Goal: Contribute content: Contribute content

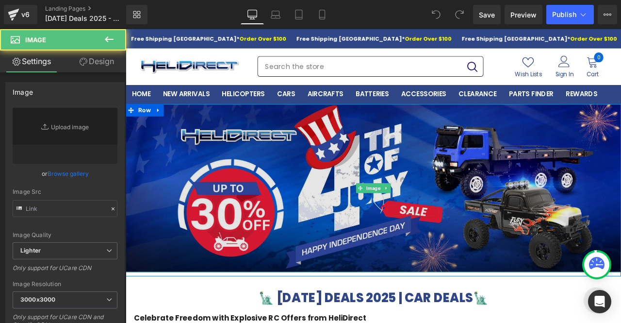
click at [347, 190] on img at bounding box center [419, 217] width 587 height 199
type input "[URL][DOMAIN_NAME]"
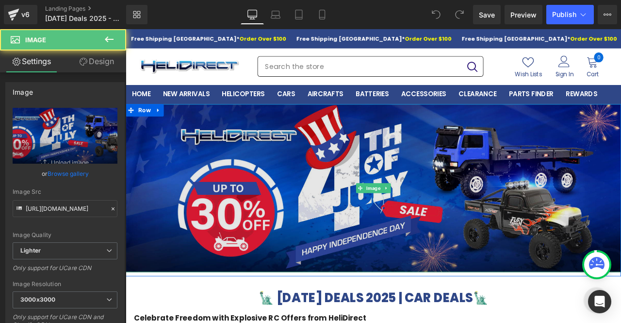
click at [294, 179] on img at bounding box center [419, 217] width 587 height 199
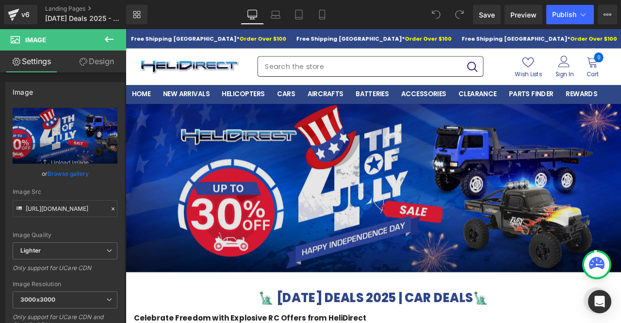
click at [343, 215] on img at bounding box center [419, 217] width 587 height 199
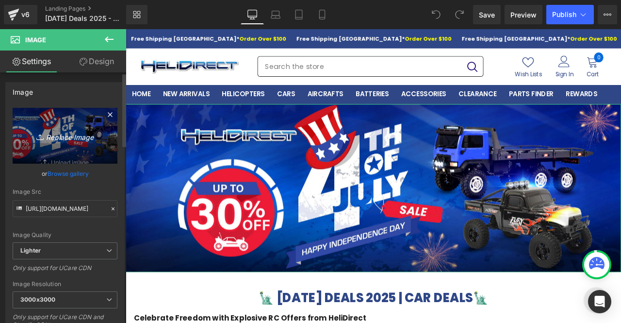
click at [70, 139] on icon "Replace Image" at bounding box center [65, 136] width 78 height 12
type input "C:\fakepath\[DATE]_car_HD_1200X500.png"
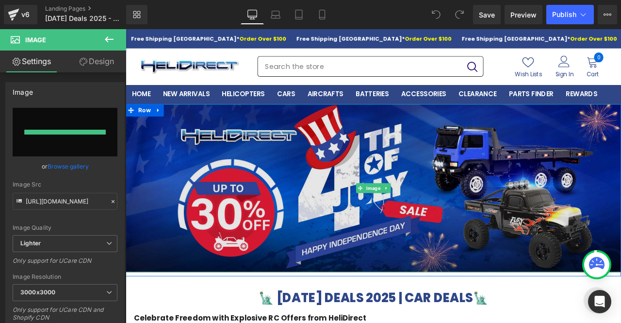
type input "[URL][DOMAIN_NAME]"
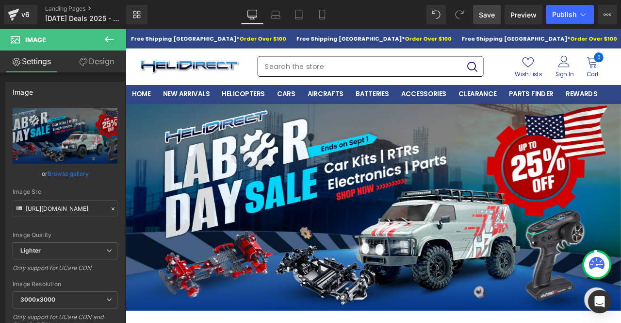
click at [488, 16] on span "Save" at bounding box center [487, 15] width 16 height 10
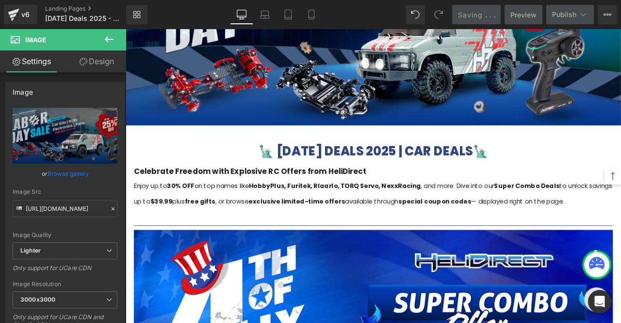
scroll to position [388, 0]
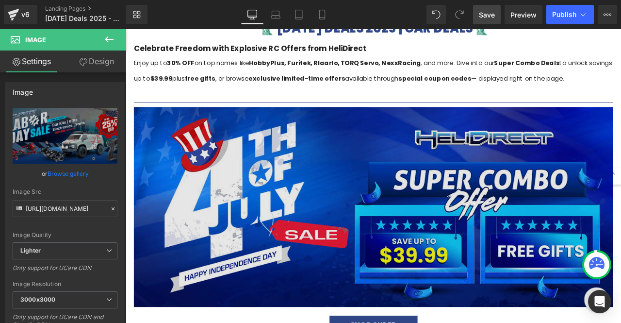
click at [376, 166] on img at bounding box center [419, 239] width 568 height 237
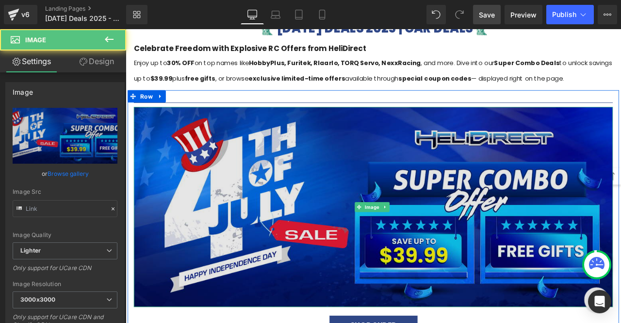
type input "[URL][DOMAIN_NAME]"
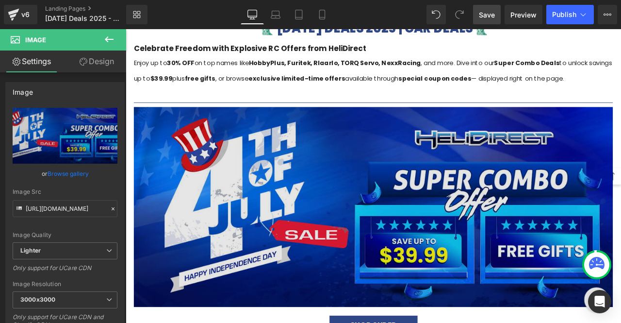
click at [373, 164] on img at bounding box center [419, 239] width 568 height 237
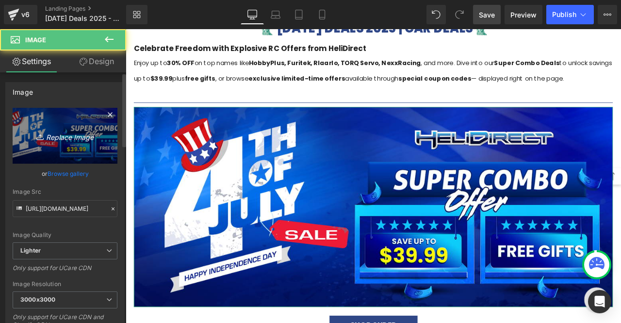
click at [74, 138] on icon "Replace Image" at bounding box center [65, 136] width 78 height 12
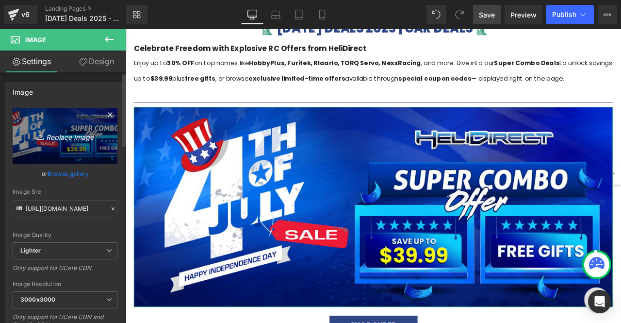
type input "C:\fakepath\Supper Combo Offer_HD-1200x500.png"
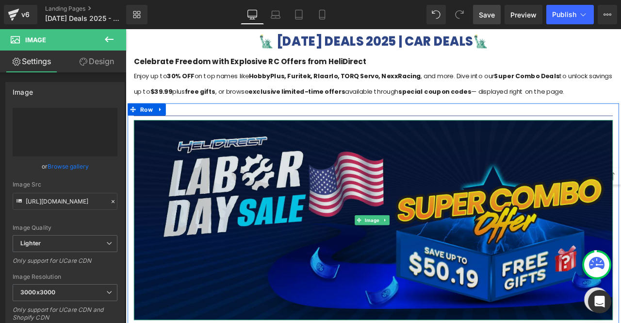
type input "[URL][DOMAIN_NAME]"
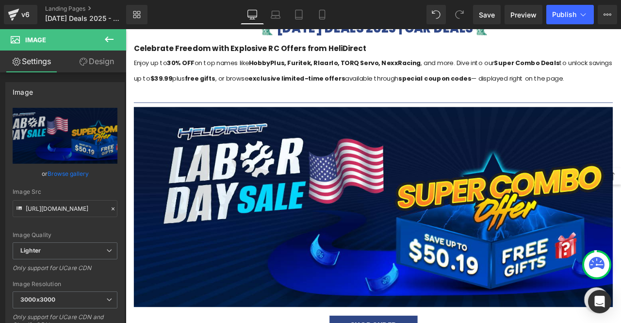
drag, startPoint x: 491, startPoint y: 18, endPoint x: 483, endPoint y: 24, distance: 10.0
click at [491, 18] on span "Save" at bounding box center [487, 15] width 16 height 10
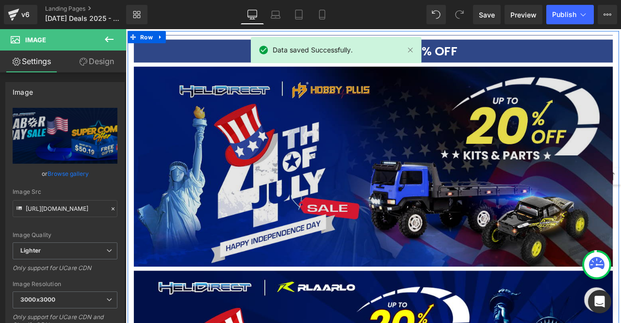
scroll to position [777, 0]
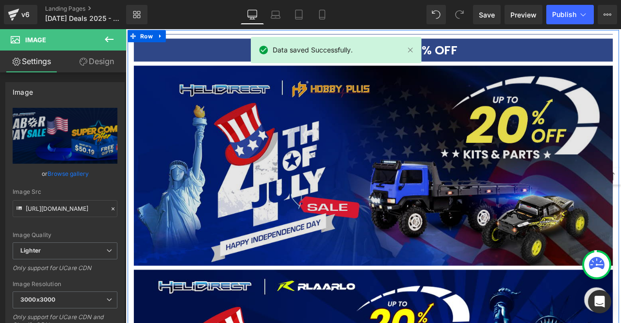
click at [457, 198] on img at bounding box center [419, 190] width 568 height 237
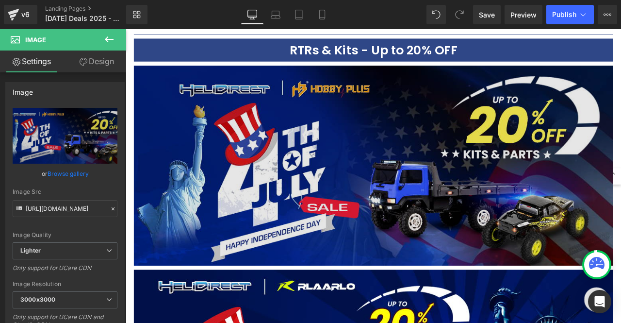
click at [368, 143] on img at bounding box center [419, 190] width 568 height 237
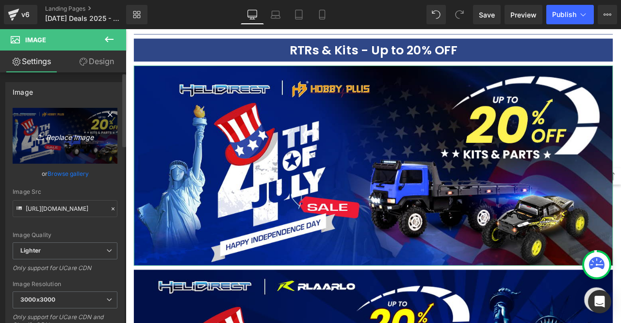
click at [68, 137] on icon "Replace Image" at bounding box center [65, 136] width 78 height 12
type input "C:\fakepath\Hobbyplus_HD _1200X500.png"
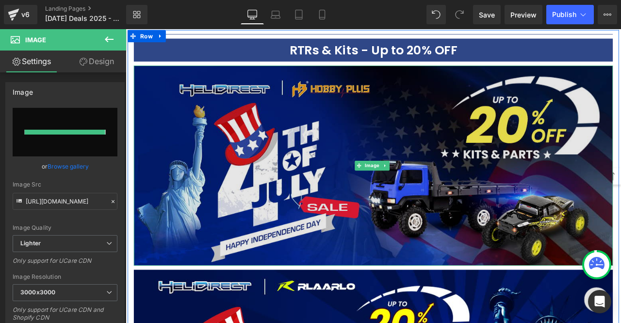
type input "[URL][DOMAIN_NAME]"
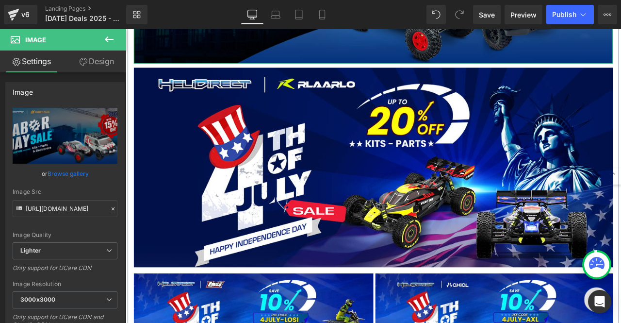
scroll to position [1019, 0]
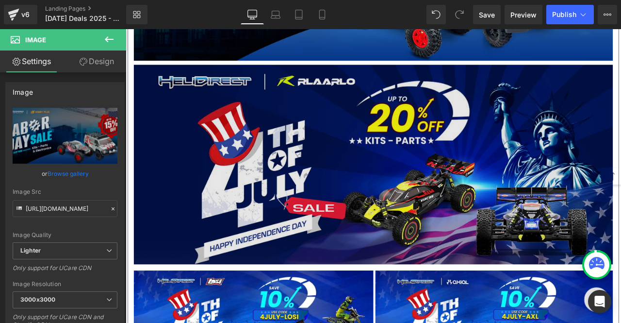
click at [224, 152] on img at bounding box center [419, 189] width 568 height 237
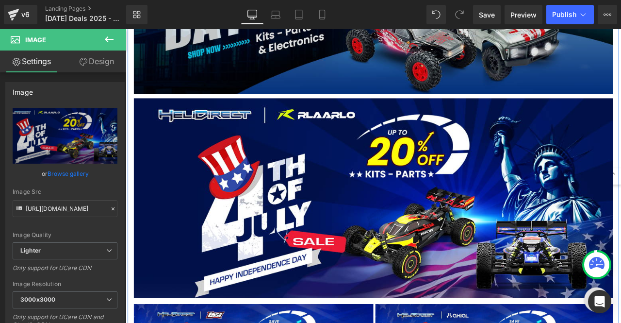
scroll to position [982, 0]
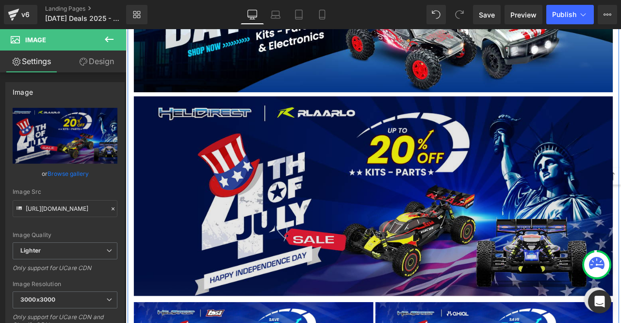
click at [372, 165] on img at bounding box center [419, 227] width 568 height 237
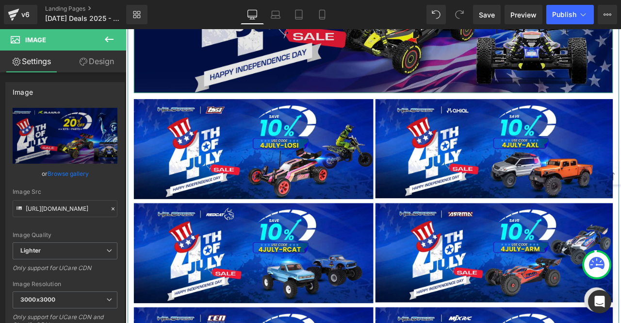
scroll to position [1223, 0]
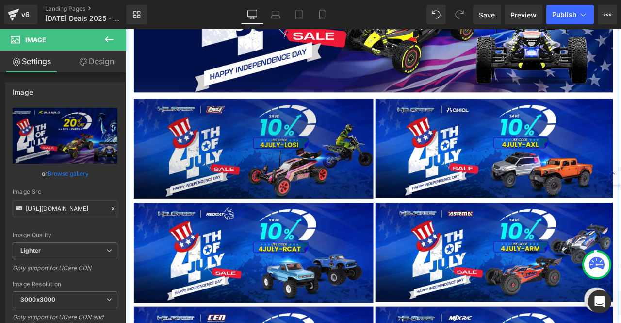
click at [335, 154] on img at bounding box center [277, 171] width 284 height 118
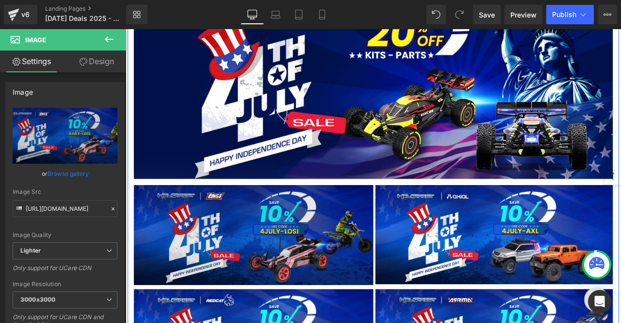
scroll to position [1131, 0]
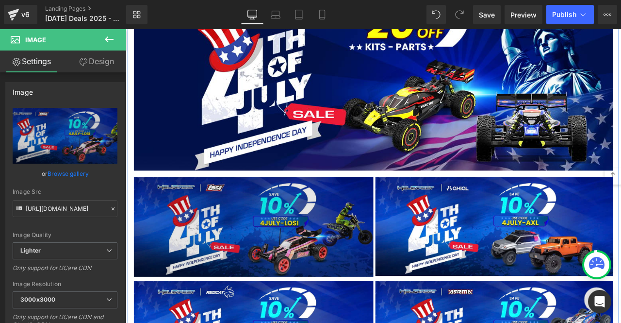
click at [325, 217] on img at bounding box center [277, 263] width 284 height 118
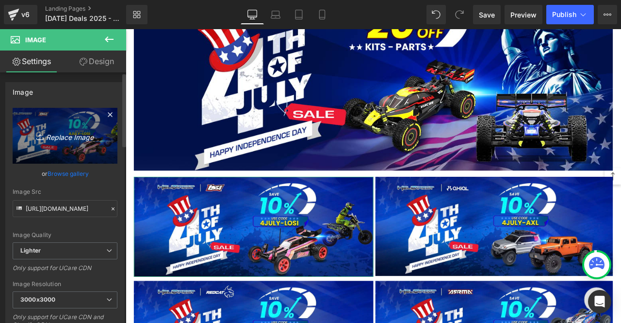
click at [65, 139] on icon "Replace Image" at bounding box center [65, 136] width 78 height 12
type input "C:\fakepath\Upto 15% Racing_HD _1200X500.png"
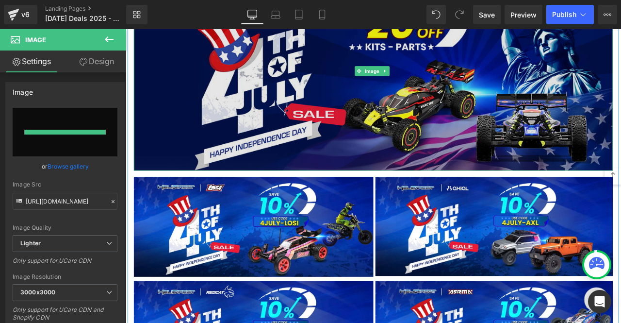
type input "[URL][DOMAIN_NAME]"
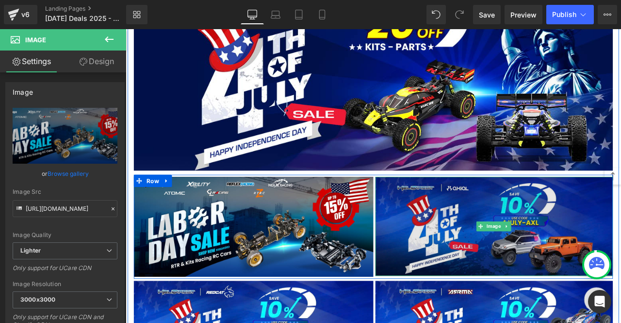
click at [473, 284] on img at bounding box center [563, 262] width 282 height 117
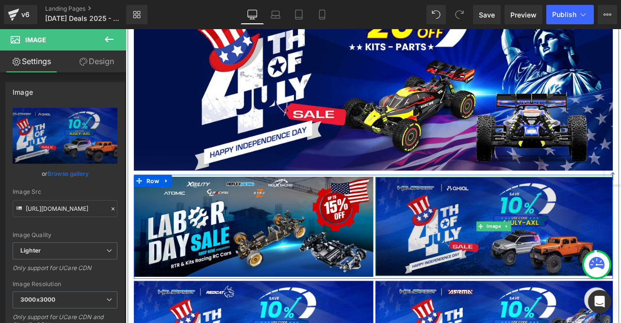
click at [510, 264] on img at bounding box center [563, 262] width 282 height 117
click at [485, 248] on img at bounding box center [563, 262] width 282 height 117
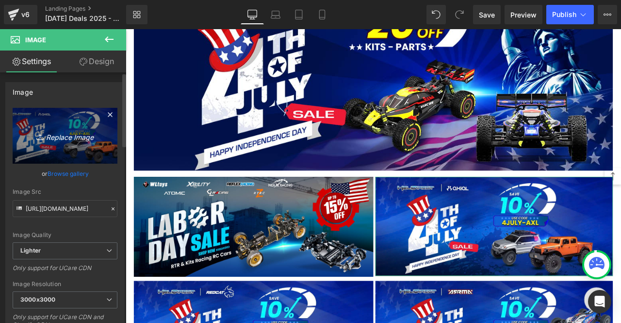
click at [76, 137] on icon "Replace Image" at bounding box center [65, 136] width 78 height 12
type input "C:\fakepath\G-Force_HD _1200X500.png"
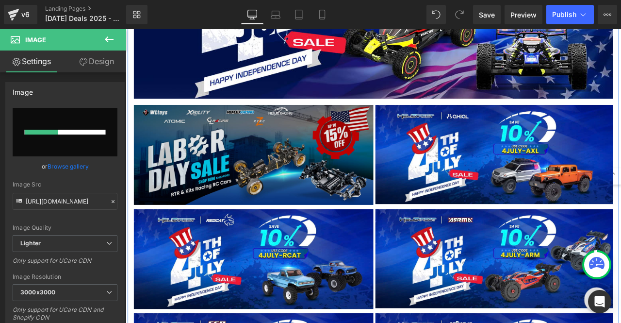
scroll to position [1228, 0]
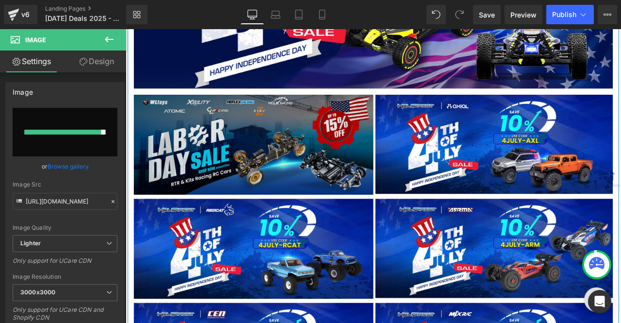
type input "[URL][DOMAIN_NAME]"
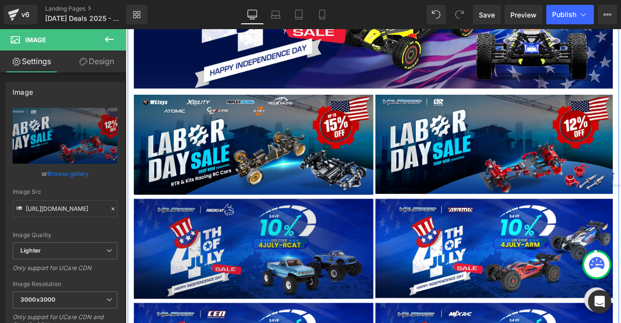
click at [358, 238] on img at bounding box center [277, 289] width 284 height 118
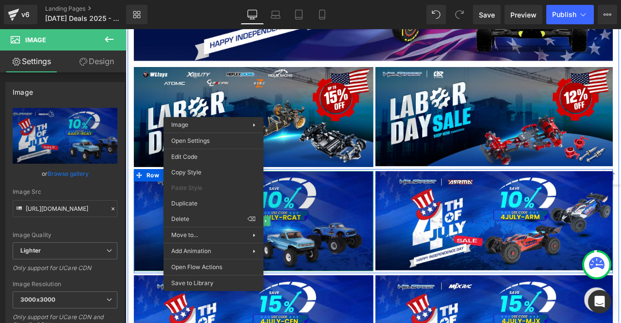
scroll to position [1276, 0]
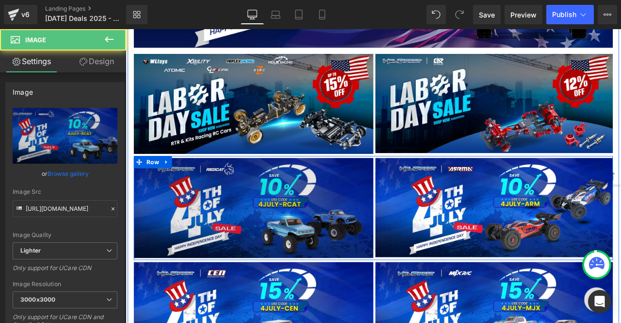
click at [355, 244] on img at bounding box center [277, 241] width 284 height 118
click at [339, 236] on img at bounding box center [277, 241] width 284 height 118
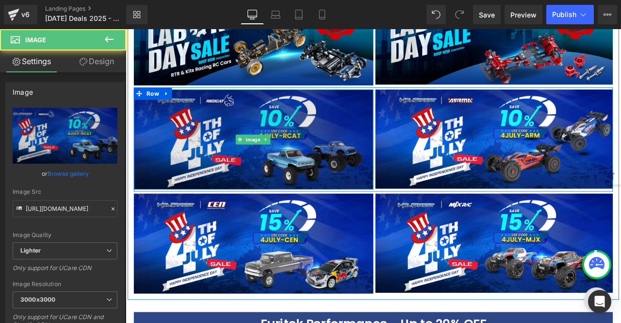
scroll to position [1358, 0]
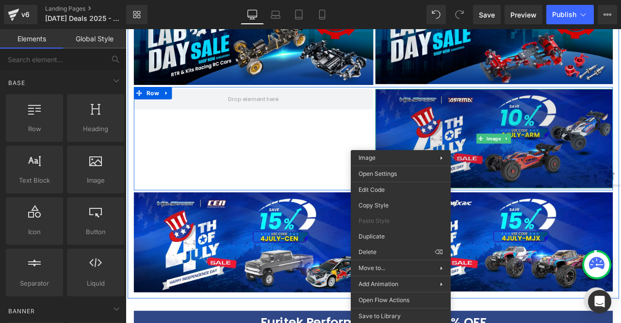
click at [443, 148] on img at bounding box center [563, 158] width 282 height 117
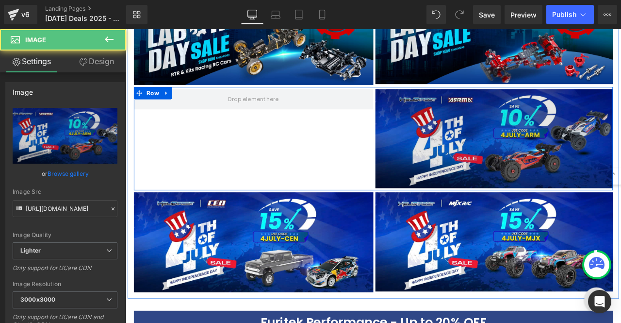
click at [443, 148] on img at bounding box center [563, 158] width 282 height 117
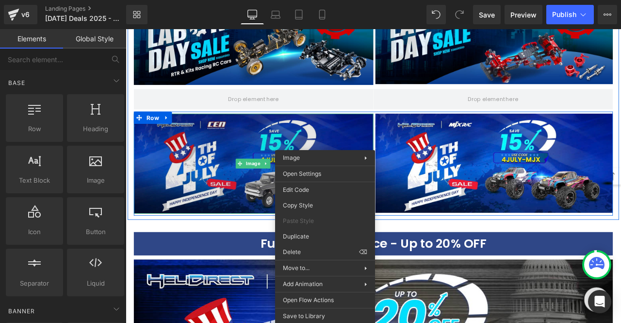
click at [331, 151] on img at bounding box center [277, 188] width 284 height 118
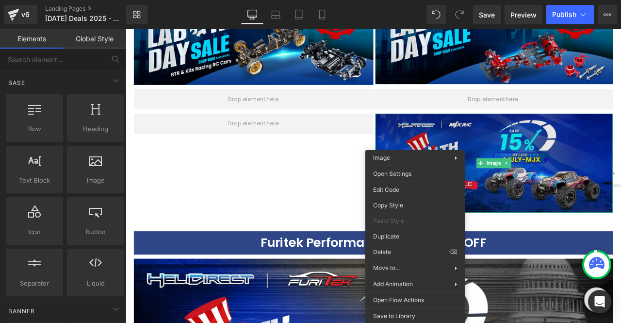
click at [444, 151] on img at bounding box center [563, 187] width 282 height 117
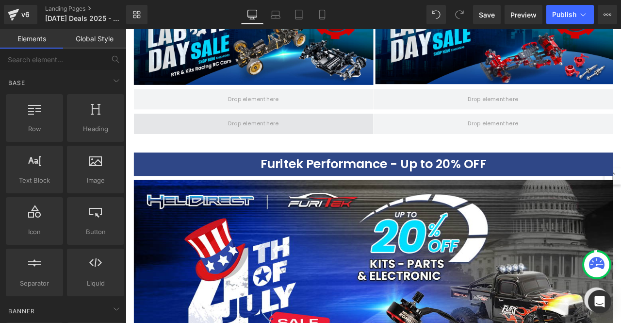
click at [375, 129] on span at bounding box center [277, 141] width 284 height 24
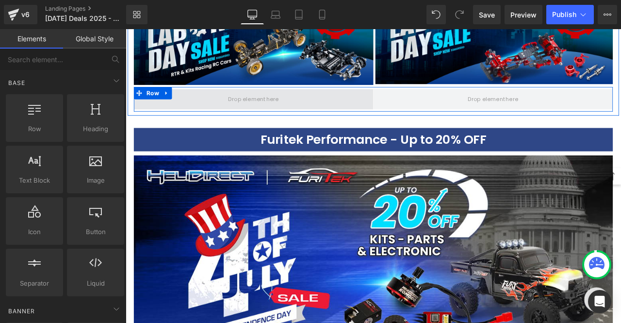
click at [283, 104] on span at bounding box center [277, 112] width 67 height 17
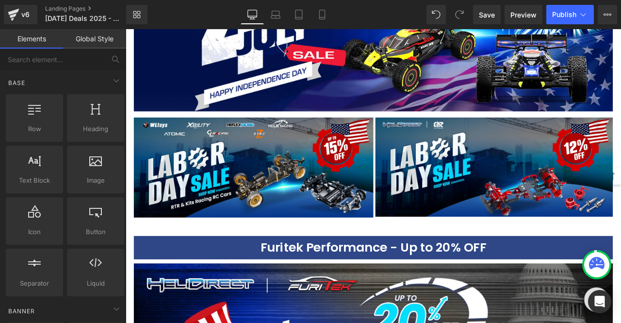
scroll to position [1199, 0]
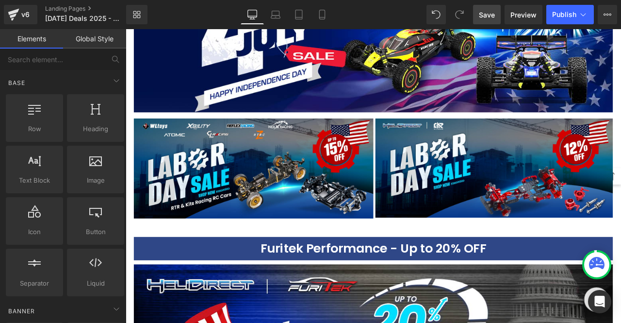
drag, startPoint x: 488, startPoint y: 17, endPoint x: 373, endPoint y: 101, distance: 142.4
click at [488, 17] on span "Save" at bounding box center [487, 15] width 16 height 10
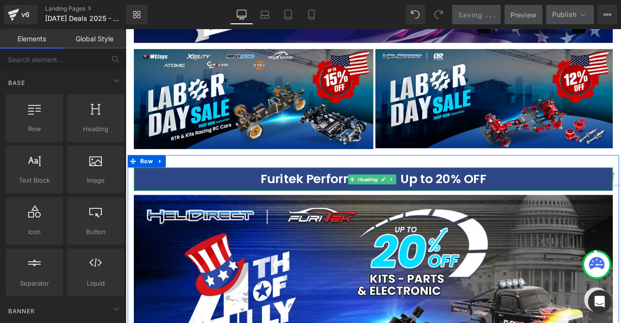
scroll to position [1297, 0]
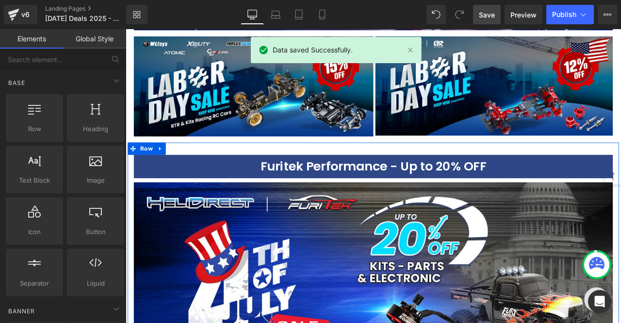
click at [333, 234] on img at bounding box center [419, 329] width 568 height 237
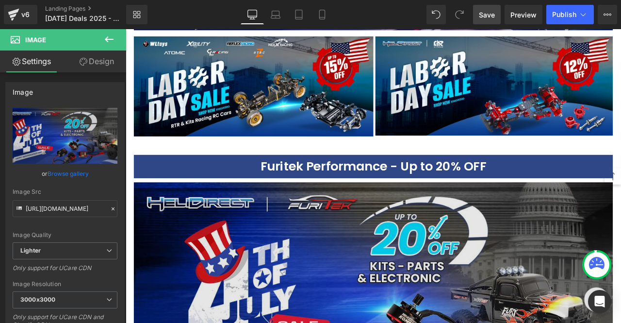
click at [374, 251] on img at bounding box center [419, 329] width 568 height 237
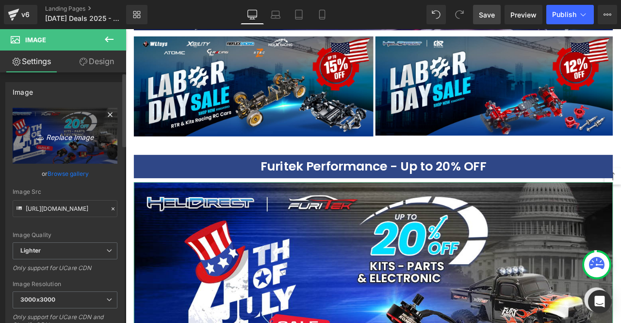
click at [65, 136] on icon "Replace Image" at bounding box center [65, 136] width 78 height 12
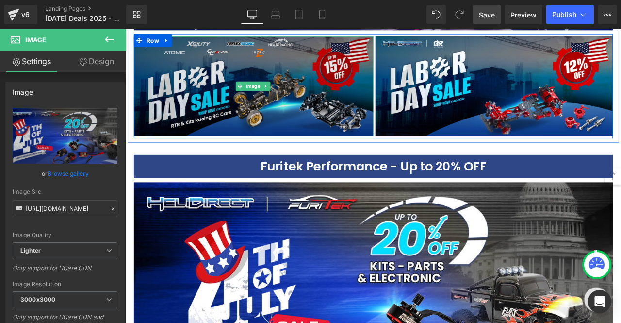
scroll to position [1394, 0]
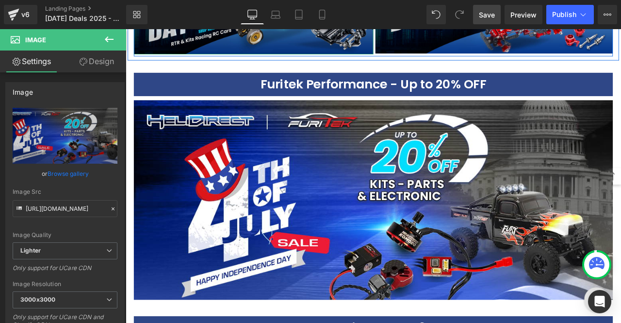
type input "C:\fakepath\Furitek_HD _1200X500.png"
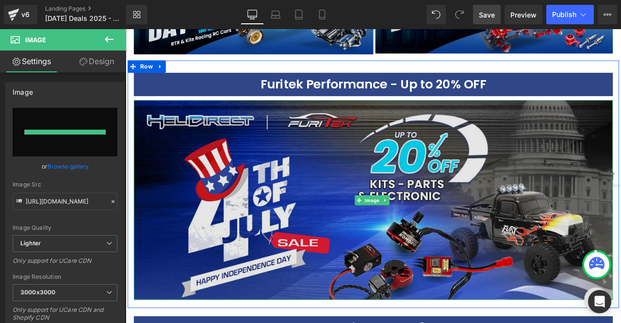
type input "[URL][DOMAIN_NAME]"
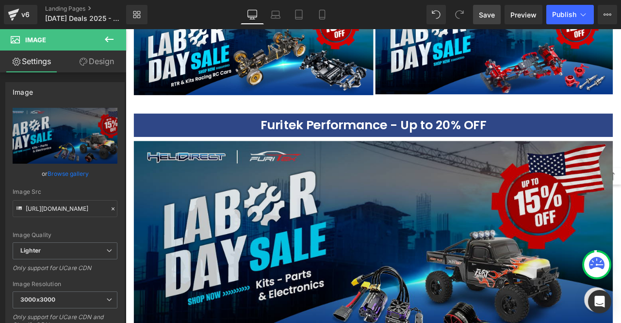
scroll to position [1345, 0]
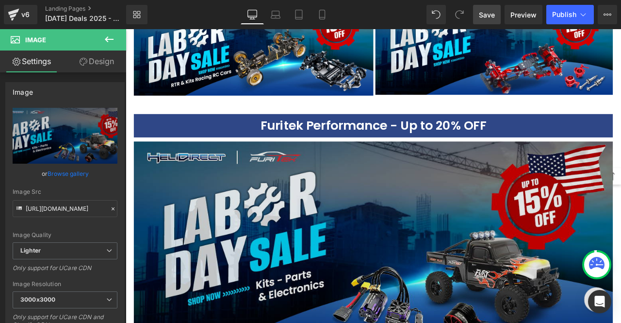
click at [353, 173] on img at bounding box center [419, 280] width 568 height 237
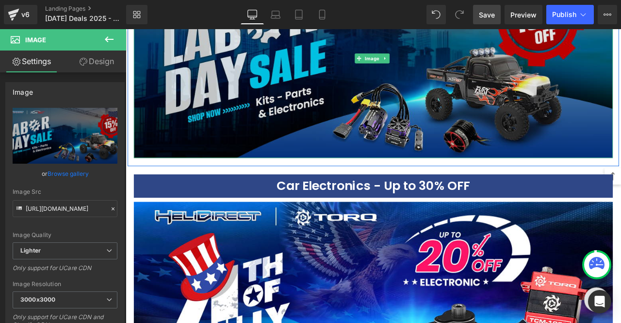
scroll to position [1588, 0]
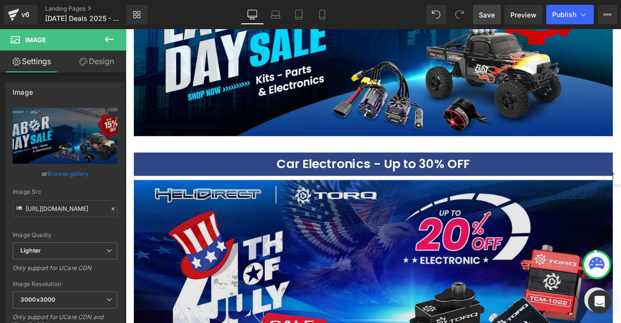
drag, startPoint x: 370, startPoint y: 242, endPoint x: 363, endPoint y: 240, distance: 7.1
click at [370, 242] on img at bounding box center [419, 326] width 568 height 237
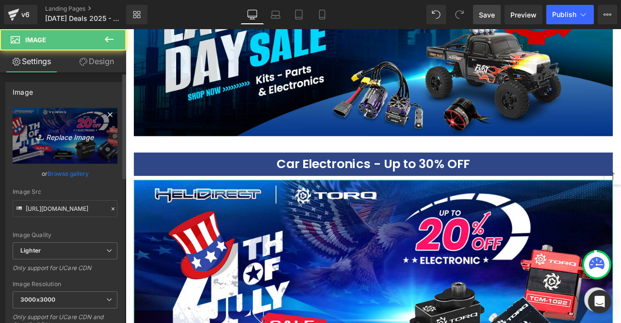
click at [71, 137] on icon "Replace Image" at bounding box center [65, 136] width 78 height 12
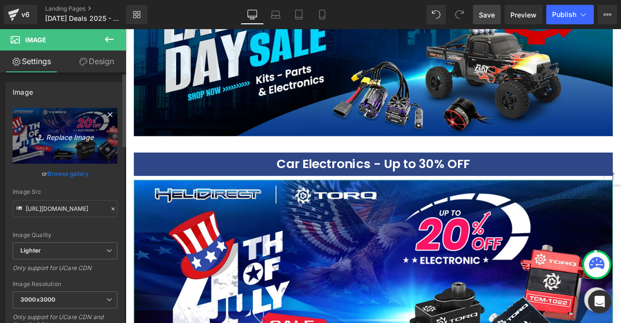
type input "C:\fakepath\Torq_HD_1200X500.png"
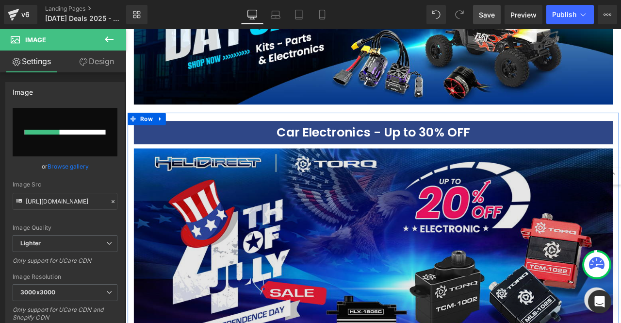
scroll to position [1685, 0]
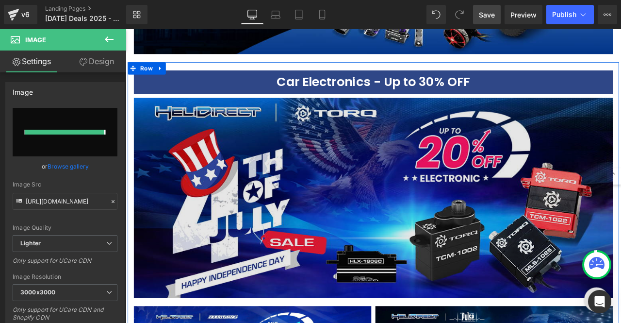
type input "[URL][DOMAIN_NAME]"
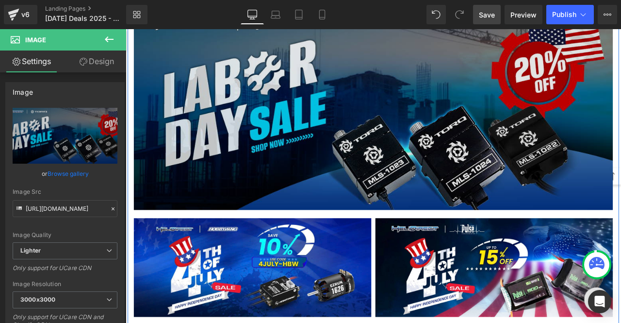
scroll to position [1831, 0]
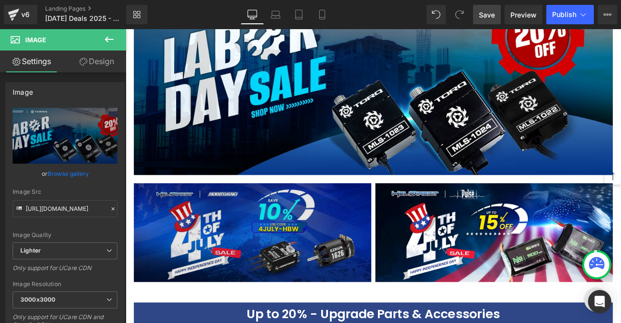
click at [301, 239] on img at bounding box center [276, 270] width 282 height 117
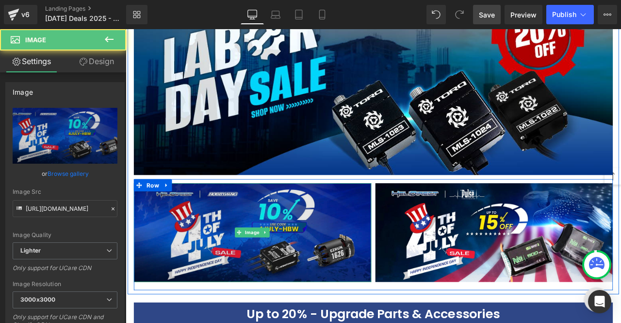
click at [260, 219] on img at bounding box center [276, 270] width 282 height 117
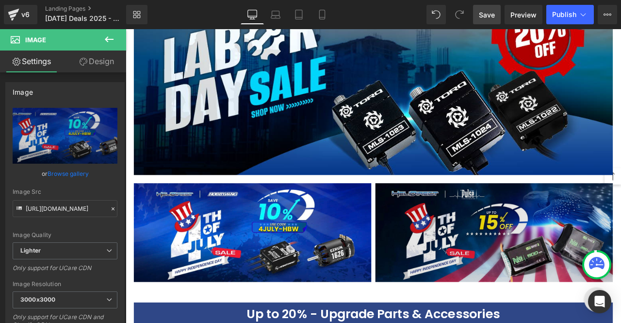
click at [467, 219] on img at bounding box center [563, 270] width 282 height 117
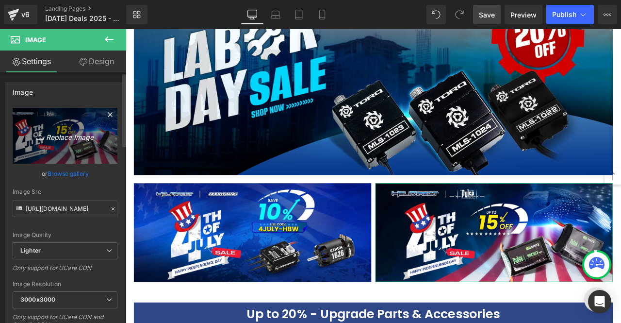
click at [62, 137] on icon "Replace Image" at bounding box center [65, 136] width 78 height 12
type input "C:\fakepath\Banner EE_ALL_DRC _1200X500 copy.png"
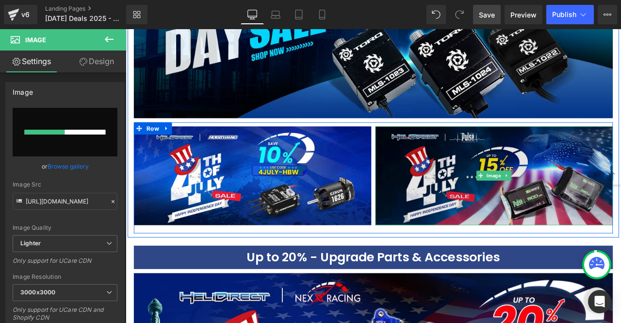
scroll to position [1928, 0]
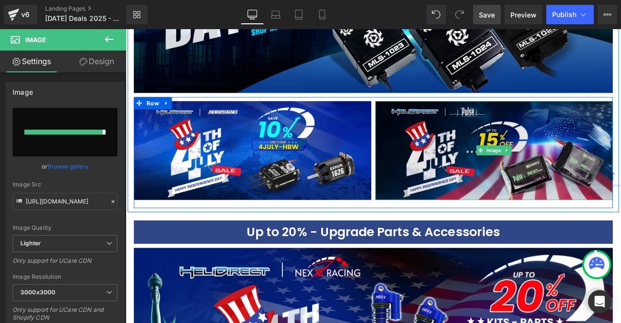
type input "[URL][DOMAIN_NAME]"
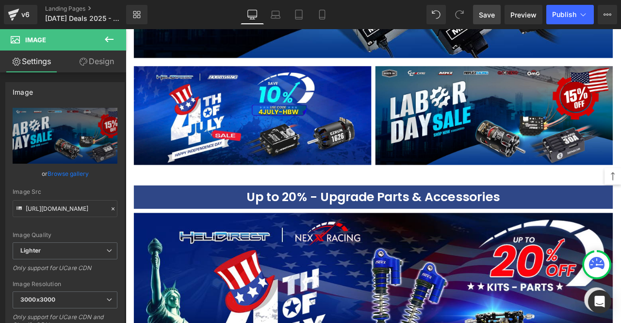
scroll to position [1879, 0]
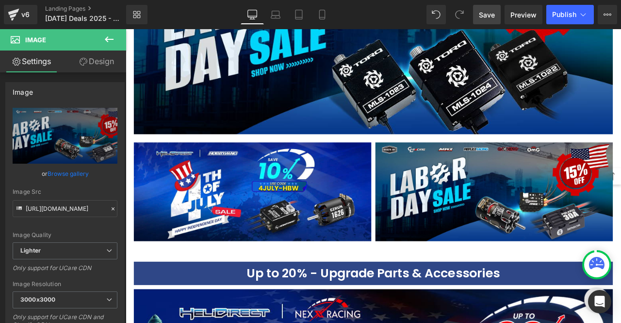
click at [486, 15] on span "Save" at bounding box center [487, 15] width 16 height 10
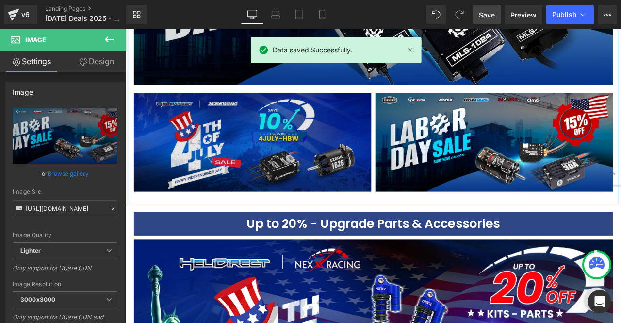
scroll to position [2025, 0]
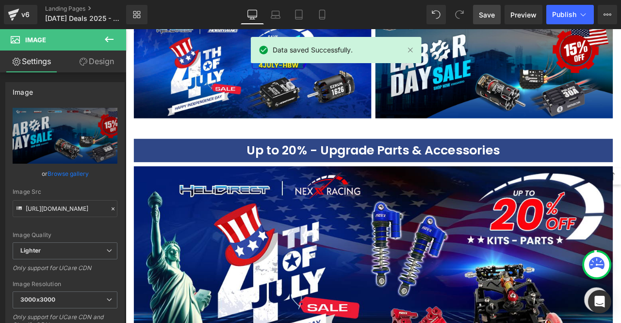
click at [312, 232] on img at bounding box center [419, 309] width 568 height 237
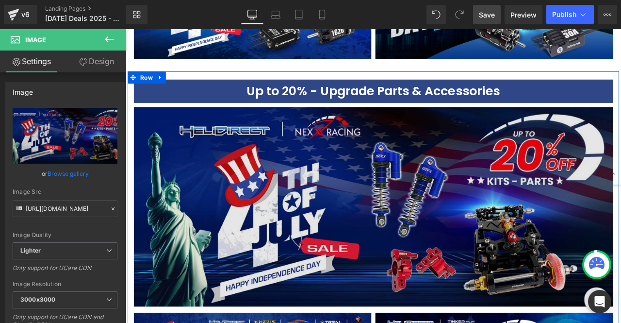
scroll to position [2122, 0]
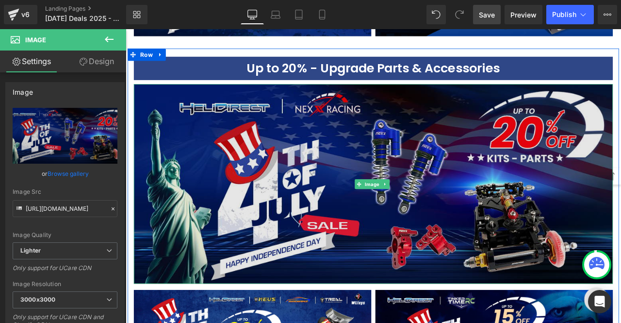
click at [333, 183] on img at bounding box center [419, 212] width 568 height 237
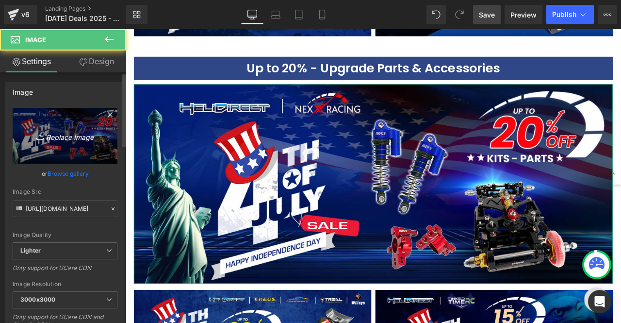
click at [76, 139] on icon "Replace Image" at bounding box center [65, 136] width 78 height 12
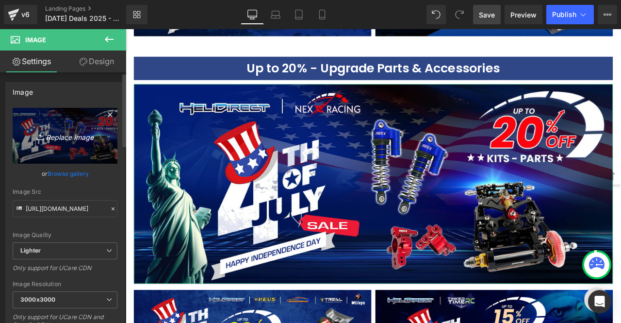
type input "C:\fakepath\NexxRacing_HD _1200X500.png"
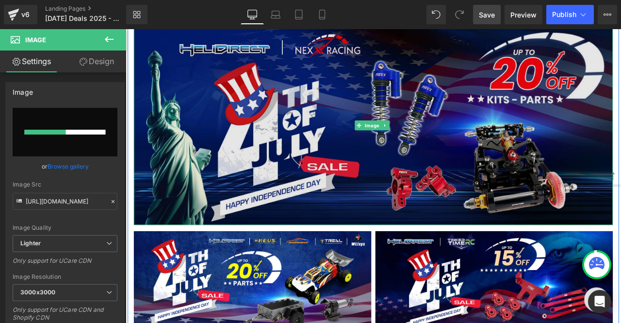
scroll to position [2219, 0]
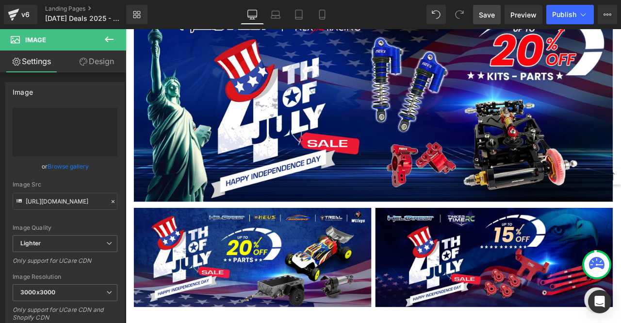
type input "[URL][DOMAIN_NAME]"
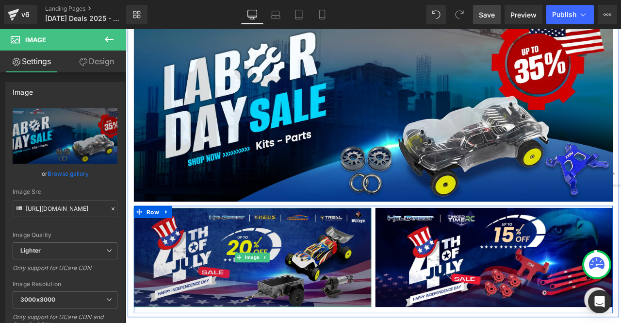
click at [252, 262] on img at bounding box center [276, 299] width 282 height 117
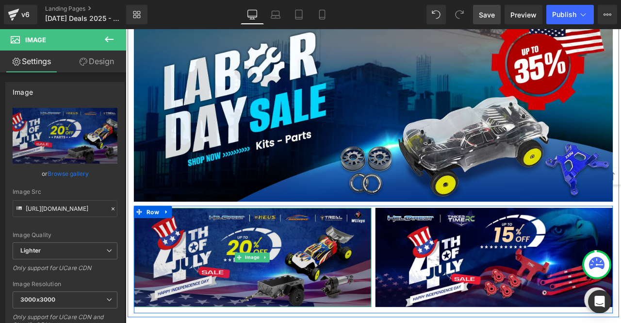
click at [252, 256] on img at bounding box center [276, 299] width 282 height 117
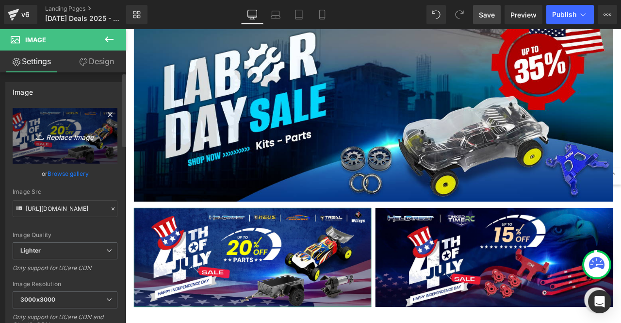
click at [80, 135] on icon "Replace Image" at bounding box center [65, 136] width 78 height 12
type input "C:\fakepath\TinkerTimeRC_HD _1200X500.png"
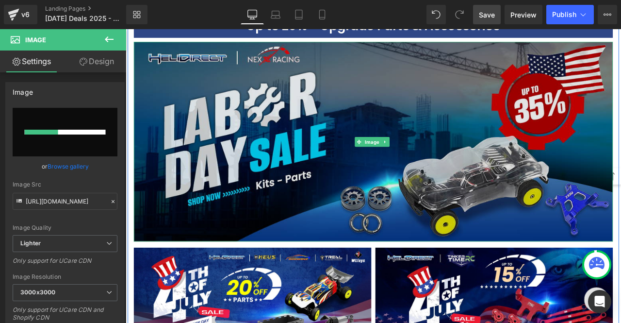
scroll to position [2122, 0]
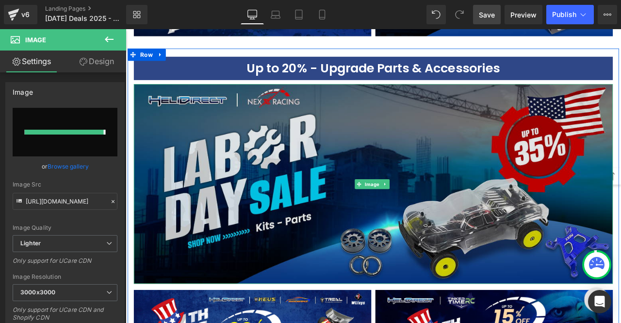
type input "[URL][DOMAIN_NAME]"
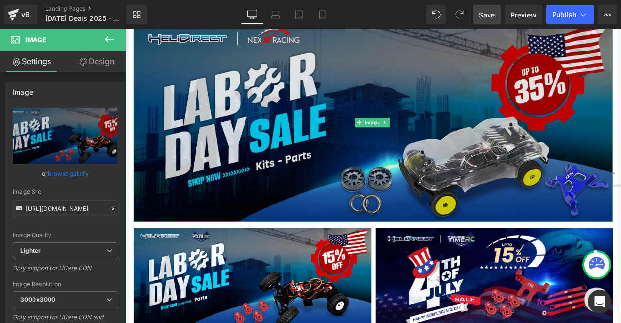
scroll to position [2267, 0]
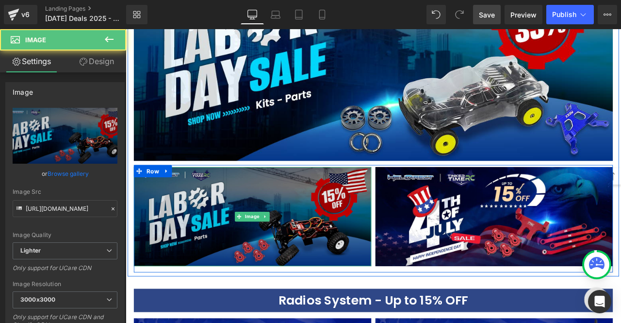
click at [359, 264] on img at bounding box center [276, 250] width 282 height 117
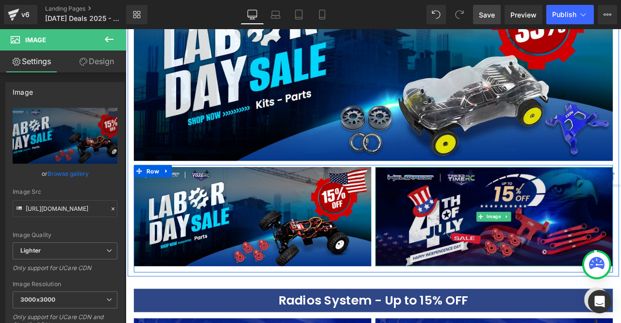
click at [506, 261] on img at bounding box center [563, 250] width 282 height 117
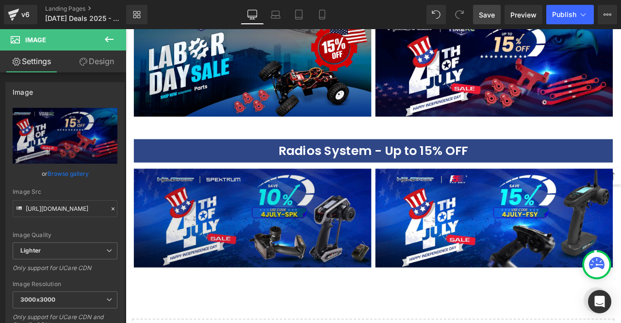
scroll to position [2340, 0]
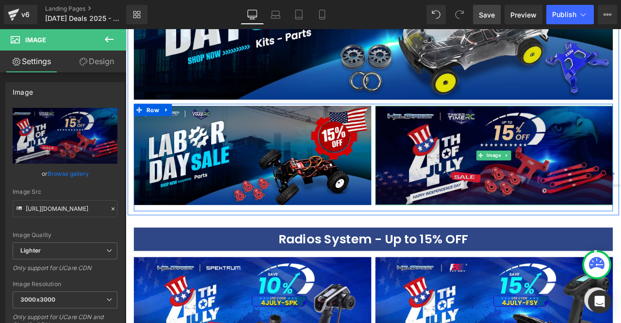
click at [495, 186] on img at bounding box center [563, 178] width 282 height 117
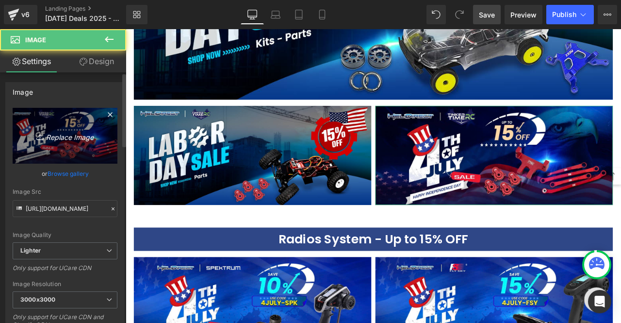
click at [56, 134] on icon "Replace Image" at bounding box center [65, 136] width 78 height 12
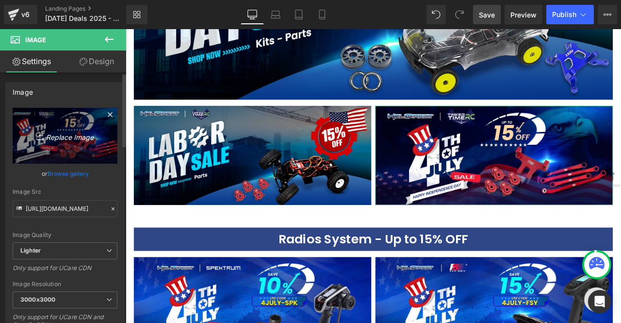
type input "C:\fakepath\Banner Upgrade parts & accessories_ALL_HD _1200X500.png"
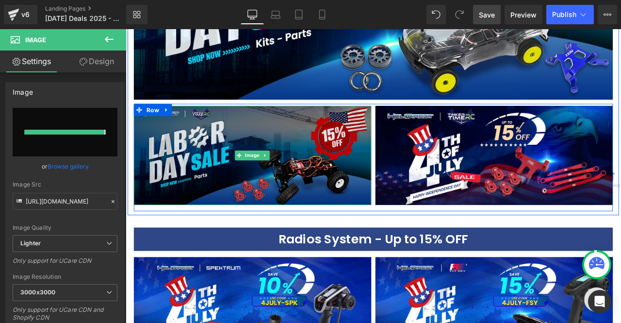
type input "[URL][DOMAIN_NAME]"
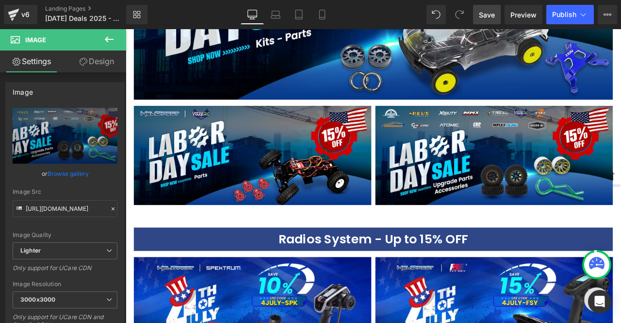
click at [483, 15] on span "Save" at bounding box center [487, 15] width 16 height 10
click at [479, 15] on link "Save" at bounding box center [487, 14] width 28 height 19
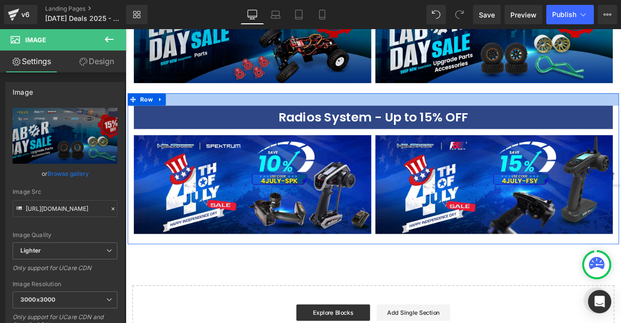
scroll to position [2485, 0]
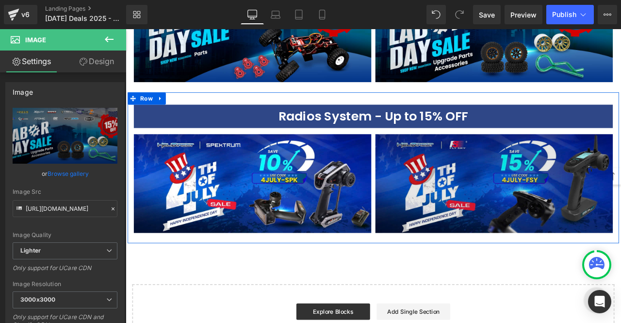
drag, startPoint x: 380, startPoint y: 178, endPoint x: 472, endPoint y: 178, distance: 92.2
click at [380, 178] on img at bounding box center [276, 211] width 282 height 117
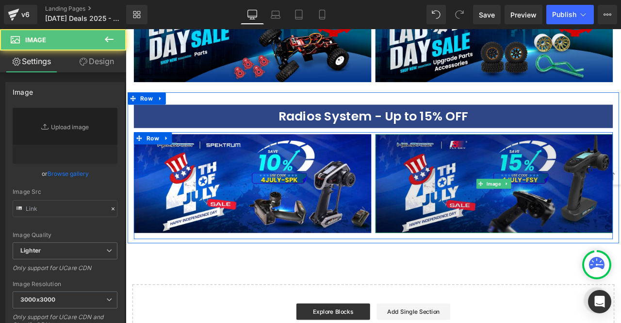
click at [479, 180] on img at bounding box center [563, 211] width 282 height 117
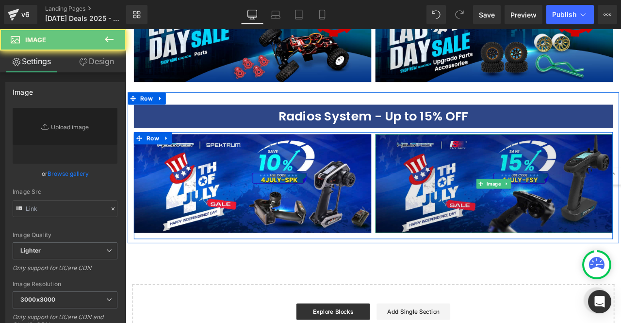
type input "[URL][DOMAIN_NAME]"
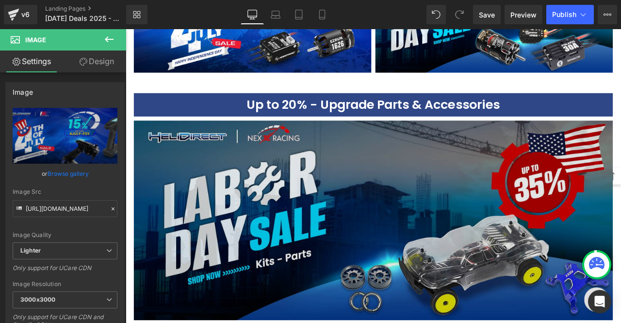
scroll to position [2049, 0]
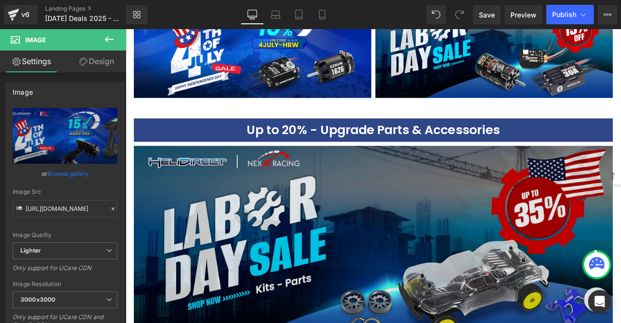
click at [403, 192] on img at bounding box center [419, 285] width 568 height 237
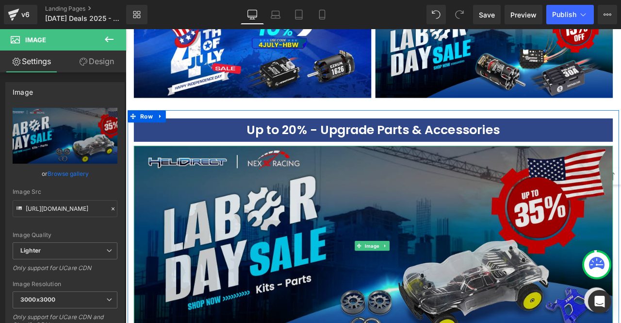
click at [160, 167] on img at bounding box center [419, 285] width 568 height 237
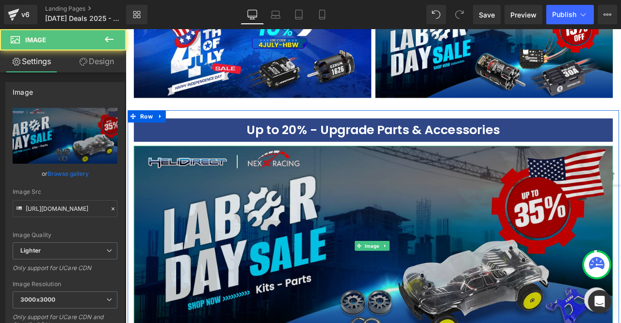
click at [229, 226] on img at bounding box center [419, 285] width 568 height 237
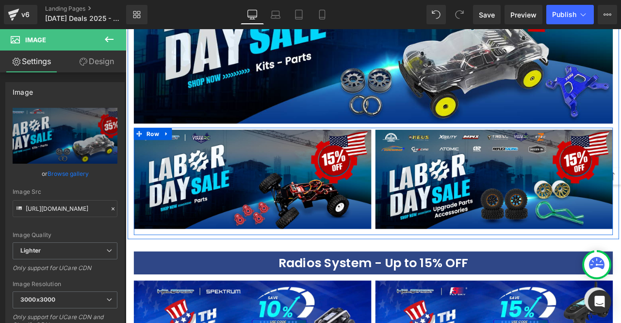
scroll to position [2564, 0]
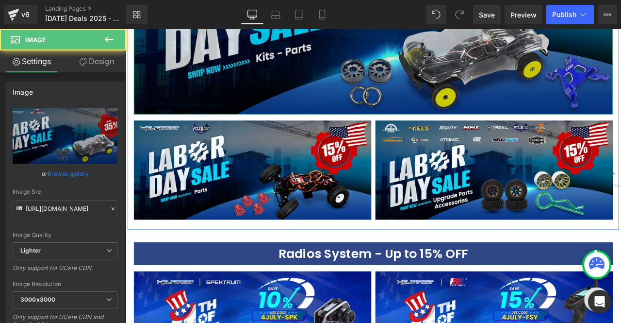
click at [424, 75] on img at bounding box center [419, 11] width 568 height 237
click at [221, 82] on img at bounding box center [419, 11] width 568 height 237
click at [418, 70] on img at bounding box center [419, 11] width 568 height 237
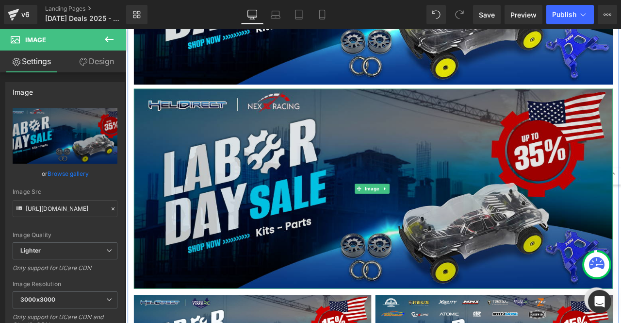
scroll to position [2321, 0]
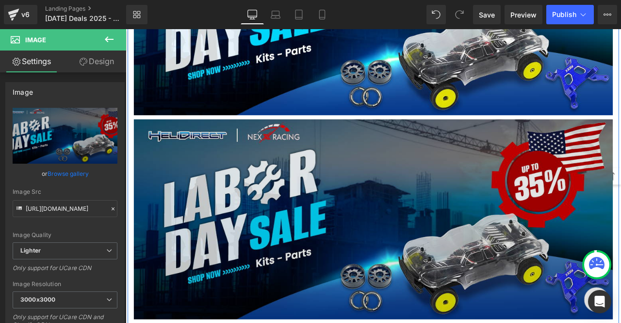
drag, startPoint x: 320, startPoint y: 137, endPoint x: 293, endPoint y: 161, distance: 35.4
click at [320, 137] on img at bounding box center [419, 254] width 568 height 237
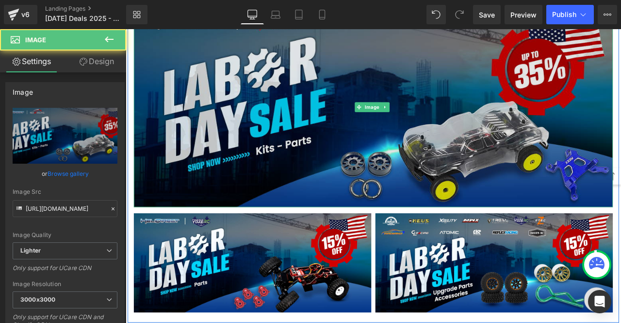
scroll to position [2467, 0]
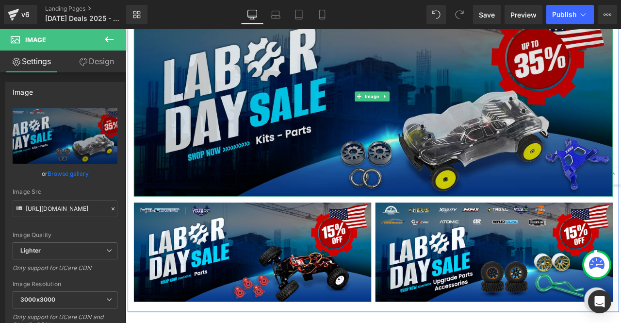
click at [428, 197] on img at bounding box center [419, 108] width 568 height 237
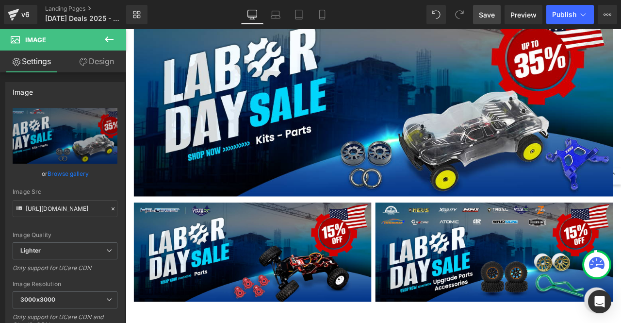
drag, startPoint x: 488, startPoint y: 15, endPoint x: 418, endPoint y: 13, distance: 69.9
click at [488, 15] on span "Save" at bounding box center [487, 15] width 16 height 10
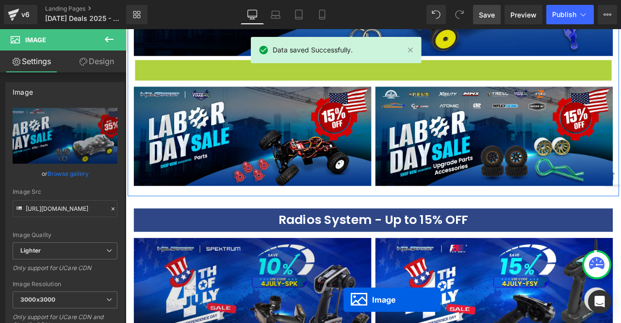
scroll to position [2421, 0]
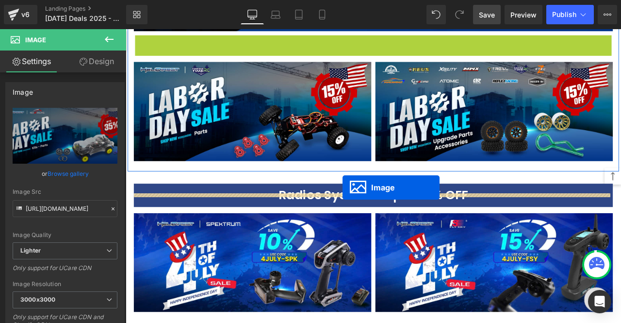
drag, startPoint x: 416, startPoint y: 90, endPoint x: 383, endPoint y: 217, distance: 130.8
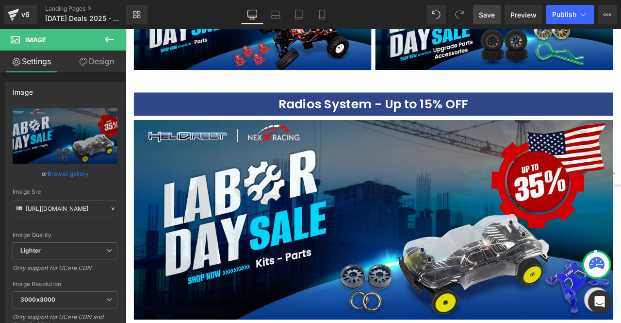
scroll to position [2544, 0]
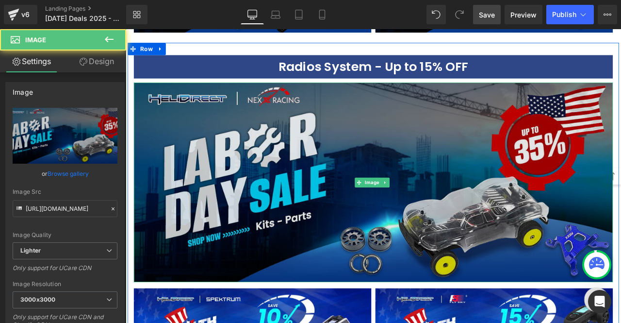
click at [371, 207] on img at bounding box center [419, 211] width 568 height 237
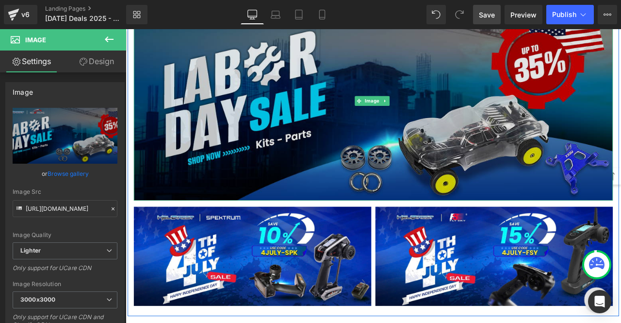
scroll to position [2592, 0]
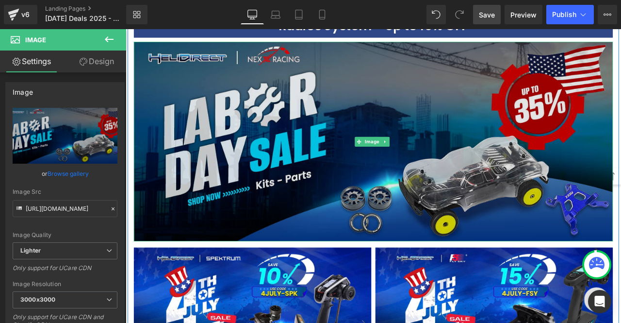
click at [369, 193] on img at bounding box center [419, 162] width 568 height 237
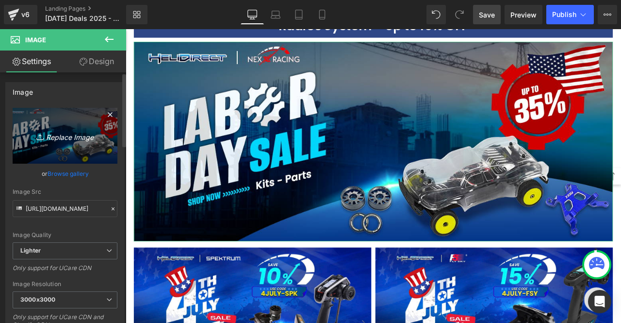
click at [62, 136] on icon "Replace Image" at bounding box center [65, 136] width 78 height 12
type input "C:\fakepath\Dumbo RC_HD _1200X500.png"
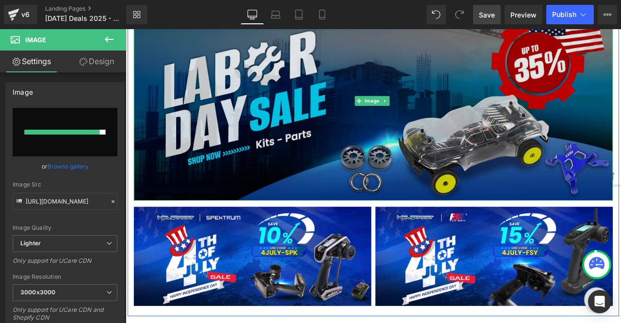
scroll to position [2544, 0]
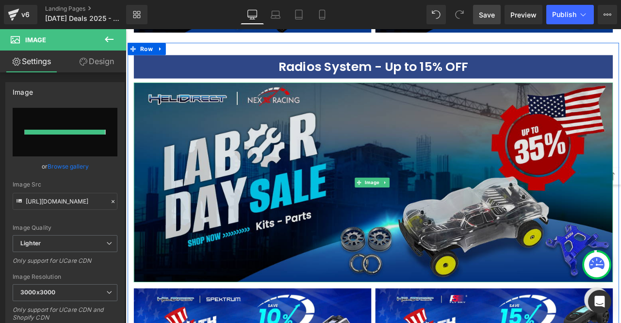
type input "[URL][DOMAIN_NAME]"
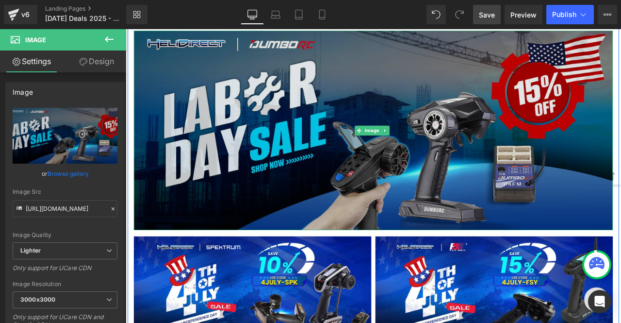
scroll to position [2689, 0]
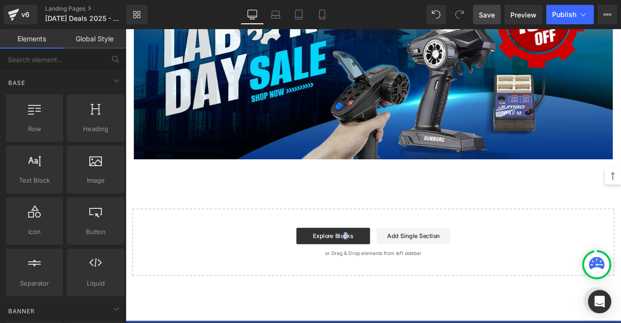
click at [383, 243] on div "Start building your page Explore Blocks Add Single Section or Drag & Drop eleme…" at bounding box center [419, 282] width 570 height 78
drag, startPoint x: 382, startPoint y: 223, endPoint x: 326, endPoint y: 187, distance: 66.8
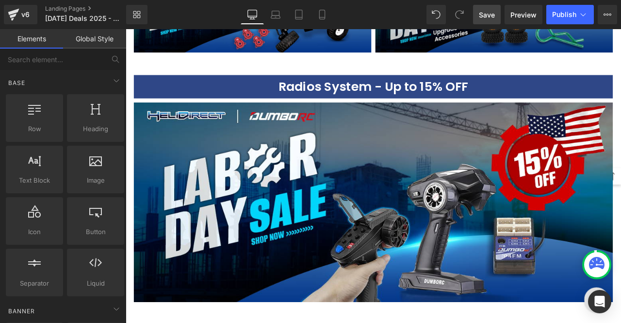
scroll to position [2447, 0]
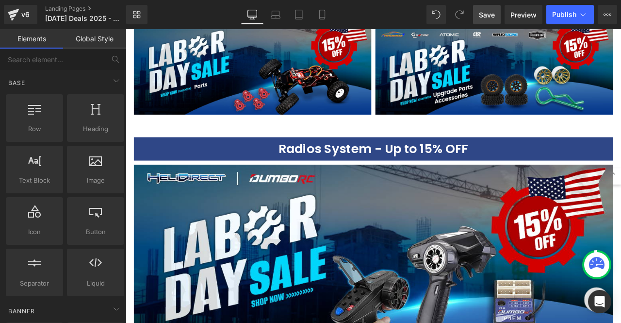
click at [487, 18] on span "Save" at bounding box center [487, 15] width 16 height 10
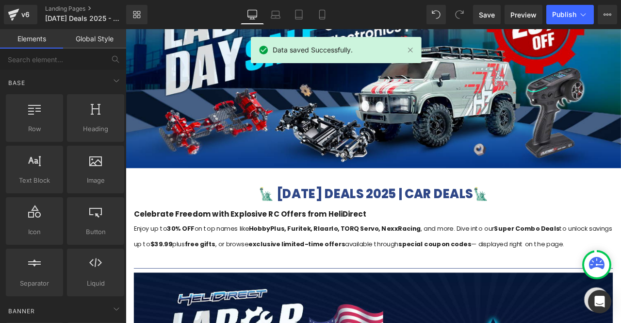
click at [419, 216] on div "🗽 [DATE] DEALS 2025 | CAR DEALS🗽 Heading Celebrate Freedom with Explosive RC Of…" at bounding box center [419, 250] width 583 height 84
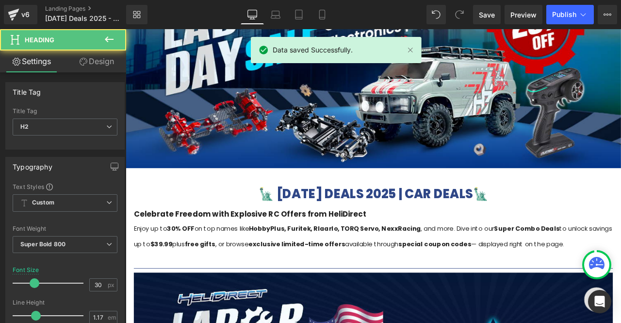
scroll to position [183, 0]
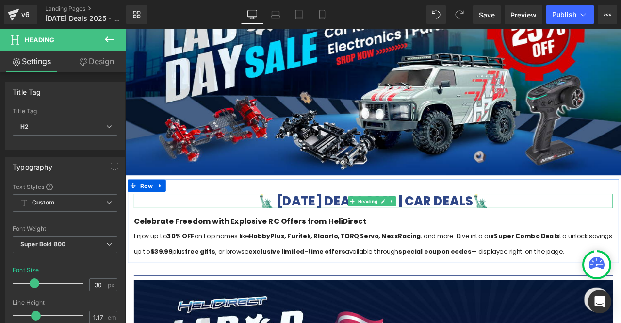
click at [346, 229] on h2 "🗽 [DATE] DEALS 2025 | CAR DEALS🗽" at bounding box center [419, 232] width 568 height 17
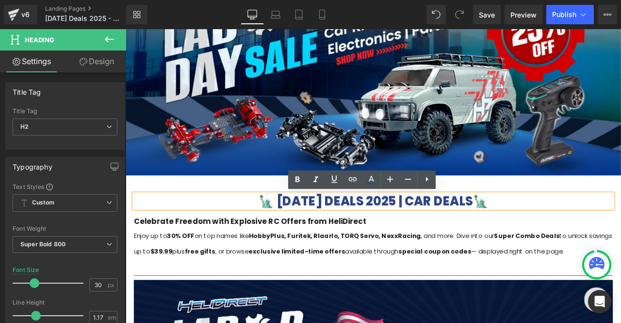
click at [602, 232] on h2 "🗽 [DATE] DEALS 2025 | CAR DEALS🗽" at bounding box center [419, 232] width 568 height 17
click at [490, 233] on h2 "🗽 [DATE] DEALS 2025 | CAR DEALS🗽" at bounding box center [419, 232] width 568 height 17
paste div "To enrich screen reader interactions, please activate Accessibility in Grammarl…"
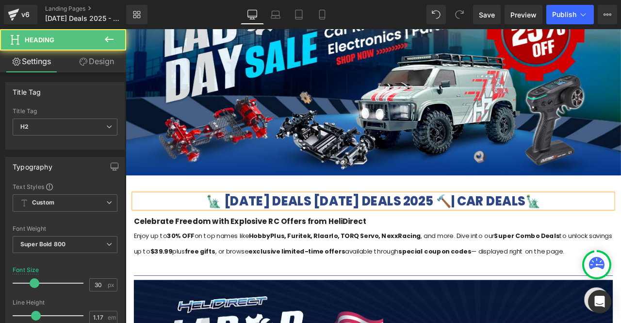
click at [376, 235] on h2 "🗽 [DATE] DEALS [DATE] DEALS 2025 🔨| CAR DEALS🗽" at bounding box center [419, 232] width 568 height 17
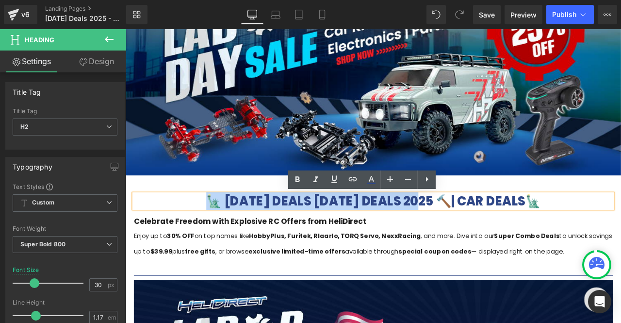
drag, startPoint x: 396, startPoint y: 235, endPoint x: 144, endPoint y: 237, distance: 251.9
click at [144, 237] on h2 "🗽 [DATE] DEALS [DATE] DEALS 2025 🔨| CAR DEALS🗽" at bounding box center [419, 232] width 568 height 17
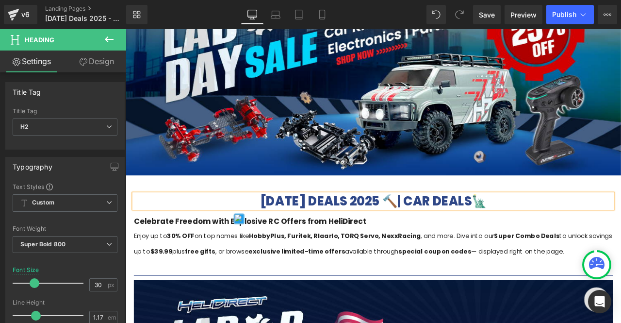
click at [459, 234] on h2 "[DATE] DEALS 2025 🔨| CAR DEALS🗽" at bounding box center [419, 232] width 568 height 17
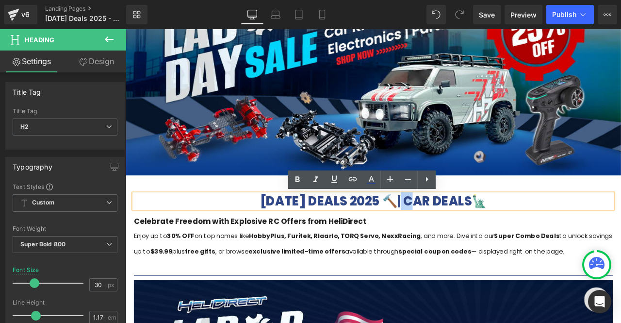
drag, startPoint x: 456, startPoint y: 233, endPoint x: 446, endPoint y: 231, distance: 10.0
click at [446, 231] on h2 "[DATE] DEALS 2025 🔨| CAR DEALS🗽" at bounding box center [419, 232] width 568 height 17
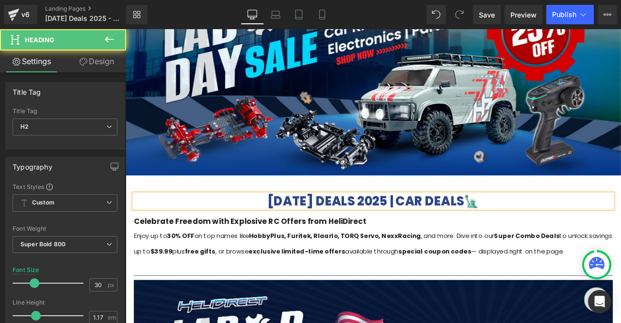
drag, startPoint x: 545, startPoint y: 236, endPoint x: 555, endPoint y: 237, distance: 10.7
click at [555, 237] on h2 "[DATE] DEALS 2025 | CAR DEALS🗽" at bounding box center [419, 232] width 568 height 17
click at [539, 234] on h2 "[DATE] DEALS 2025 | CAR DEALS🔨" at bounding box center [419, 232] width 568 height 17
click at [556, 255] on h3 "Celebrate Freedom with Explosive RC Offers from HeliDirect" at bounding box center [419, 257] width 568 height 17
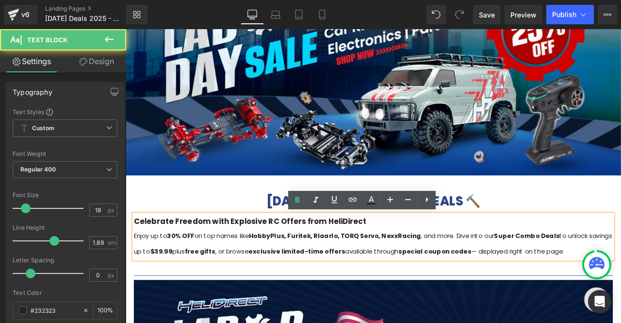
click at [398, 264] on h3 "Celebrate Freedom with Explosive RC Offers from HeliDirect" at bounding box center [419, 257] width 568 height 17
click at [391, 264] on h3 "Celebrate Freedom with Explosive RC Offers from HeliDirect" at bounding box center [419, 257] width 568 height 17
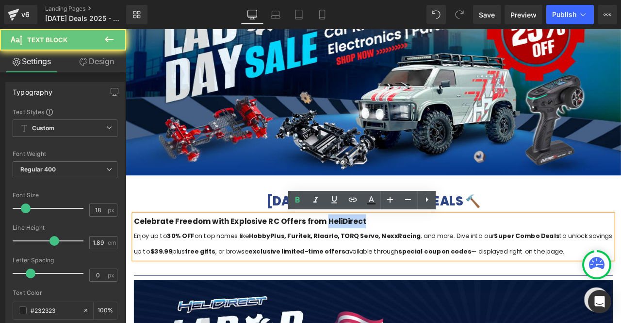
click at [391, 264] on h3 "Celebrate Freedom with Explosive RC Offers from HeliDirect" at bounding box center [419, 257] width 568 height 17
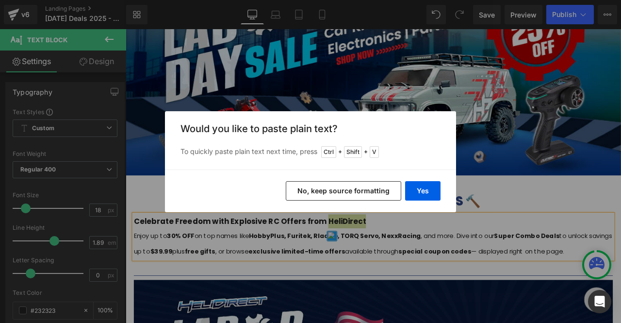
click at [380, 195] on button "No, keep source formatting" at bounding box center [344, 190] width 116 height 19
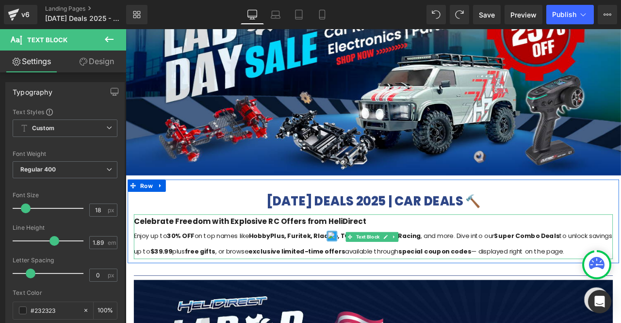
click at [415, 259] on h3 "Celebrate Freedom with Explosive RC Offers from HeliDirect" at bounding box center [419, 257] width 568 height 17
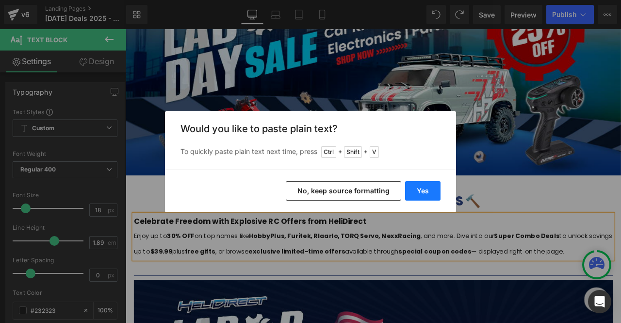
click at [415, 192] on button "Yes" at bounding box center [422, 190] width 35 height 19
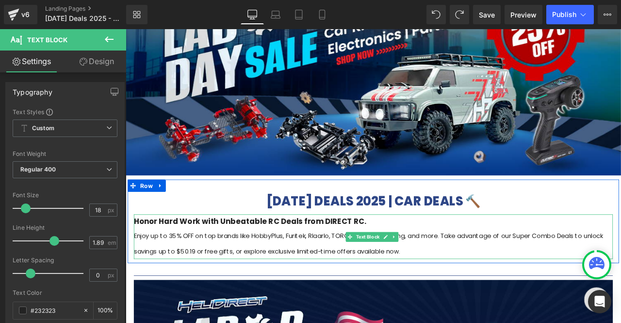
click at [355, 256] on h3 "Honor Hard Work with Unbeatable RC Deals from DIRECT RC." at bounding box center [419, 257] width 568 height 17
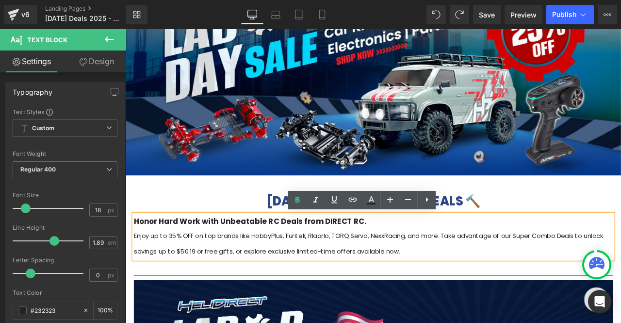
click at [353, 256] on h3 "Honor Hard Work with Unbeatable RC Deals from DIRECT RC." at bounding box center [419, 257] width 568 height 17
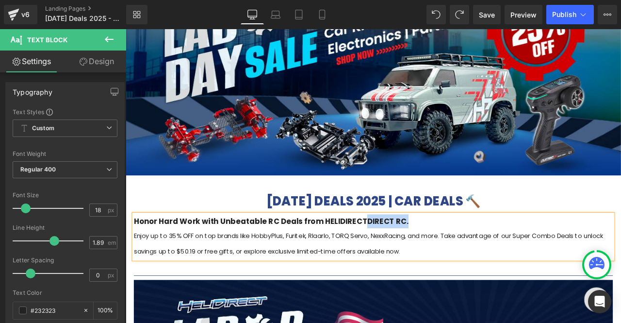
drag, startPoint x: 402, startPoint y: 257, endPoint x: 448, endPoint y: 258, distance: 46.1
click at [448, 258] on h3 "Honor Hard Work with Unbeatable RC Deals from HELIDIRECTDIRECT RC." at bounding box center [419, 257] width 568 height 17
click at [470, 285] on div "Enjoy up to 35% OFF on top brands like HobbyPlus, Furitek, Rlaarlo, TORQ Servo,…" at bounding box center [419, 283] width 568 height 36
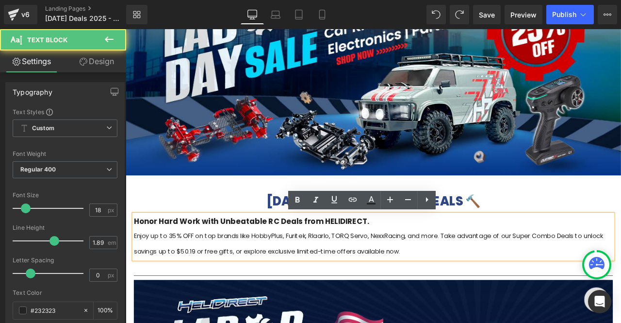
click at [357, 284] on div "Enjoy up to 35% OFF on top brands like HobbyPlus, Furitek, Rlaarlo, TORQ Servo,…" at bounding box center [419, 283] width 568 height 36
drag, startPoint x: 176, startPoint y: 274, endPoint x: 204, endPoint y: 275, distance: 28.7
click at [204, 275] on div "Enjoy up to 35% OFF on top brands like HobbyPlus, Furitek, Rlaarlo, TORQ Servo,…" at bounding box center [419, 283] width 568 height 36
click at [244, 284] on div "Enjoy up to 35% OFF on top brands like HobbyPlus, Furitek, Rlaarlo, TORQ Servo,…" at bounding box center [419, 283] width 568 height 36
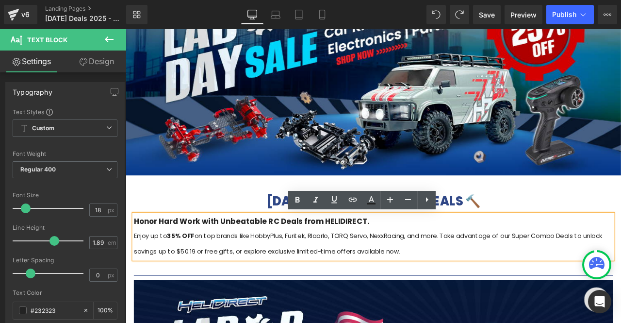
click at [589, 273] on div "Enjoy up to 35% OFF on top brands like HobbyPlus, Furitek, Rlaarlo, TORQ Servo,…" at bounding box center [419, 283] width 568 height 36
drag, startPoint x: 587, startPoint y: 273, endPoint x: 657, endPoint y: 272, distance: 70.4
click at [621, 272] on div "Enjoy up to 35% OFF on top brands like HobbyPlus, Furitek, Rlaarlo, TORQ Servo,…" at bounding box center [419, 283] width 568 height 36
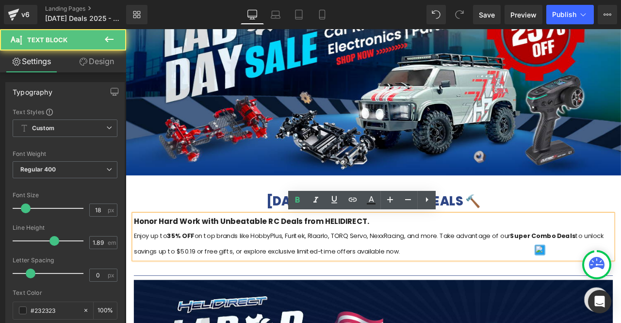
click at [545, 289] on div "Enjoy up to 35% OFF on top brands like HobbyPlus, Furitek, Rlaarlo, TORQ Servo,…" at bounding box center [419, 283] width 568 height 36
click at [209, 292] on div "Enjoy up to 35% OFF on top brands like HobbyPlus, Furitek, Rlaarlo, TORQ Servo,…" at bounding box center [419, 283] width 568 height 36
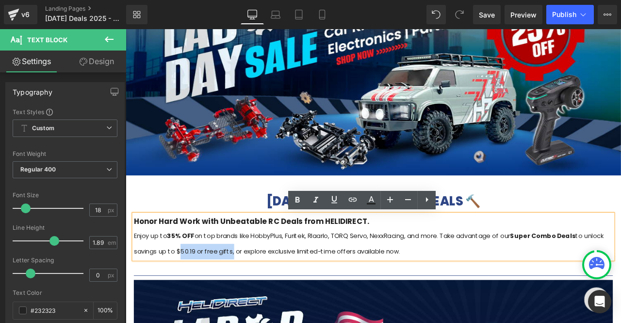
drag, startPoint x: 185, startPoint y: 291, endPoint x: 247, endPoint y: 293, distance: 61.7
click at [247, 293] on div "Enjoy up to 35% OFF on top brands like HobbyPlus, Furitek, Rlaarlo, TORQ Servo,…" at bounding box center [419, 283] width 568 height 36
click at [327, 293] on div "Enjoy up to 35% OFF on top brands like HobbyPlus, Furitek, Rlaarlo, TORQ Servo,…" at bounding box center [419, 283] width 568 height 36
click at [486, 16] on span "Save" at bounding box center [487, 15] width 16 height 10
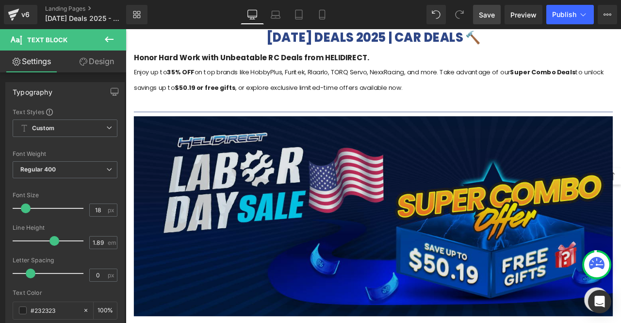
scroll to position [426, 0]
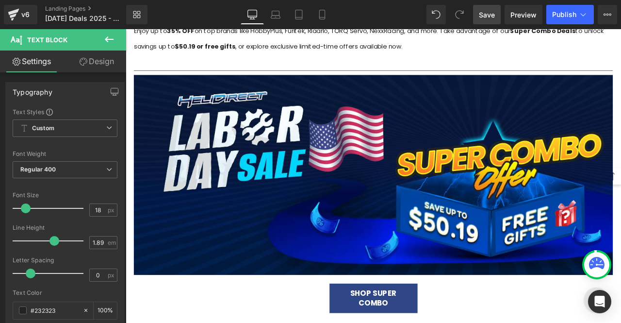
click at [492, 21] on link "Save" at bounding box center [487, 14] width 28 height 19
